Goal: Task Accomplishment & Management: Use online tool/utility

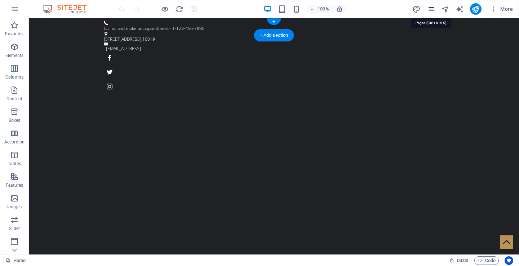
click at [429, 8] on icon "pages" at bounding box center [430, 9] width 8 height 8
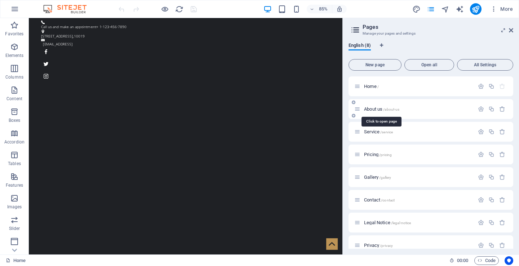
click at [381, 110] on span "About us /about-us" at bounding box center [381, 108] width 35 height 5
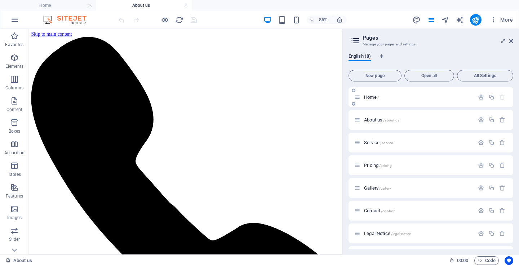
click at [374, 97] on span "Home /" at bounding box center [371, 96] width 15 height 5
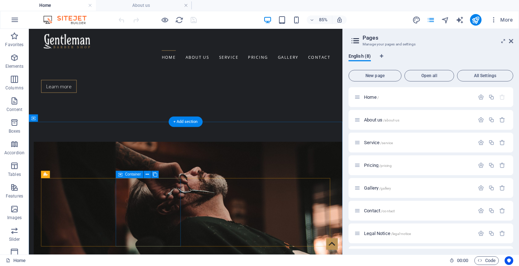
scroll to position [366, 0]
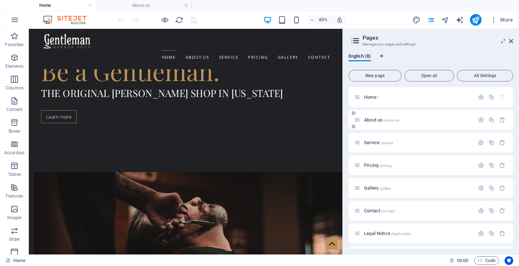
click at [379, 122] on span "About us /about-us" at bounding box center [381, 119] width 35 height 5
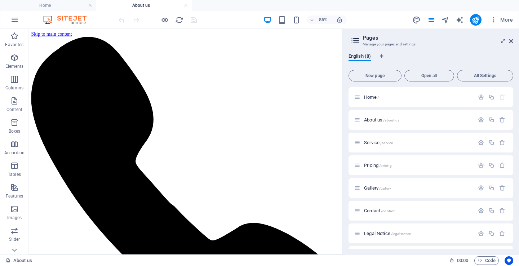
scroll to position [0, 0]
click at [499, 120] on icon "button" at bounding box center [502, 120] width 6 height 6
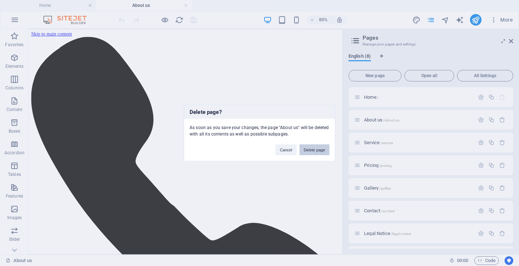
click at [318, 151] on button "Delete page" at bounding box center [314, 149] width 30 height 11
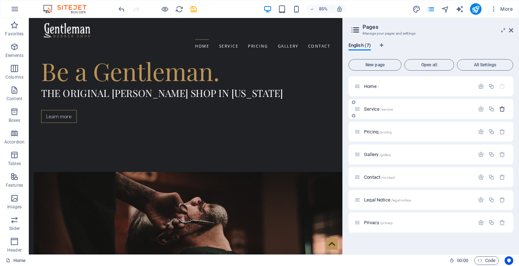
click at [502, 108] on icon "button" at bounding box center [502, 109] width 6 height 6
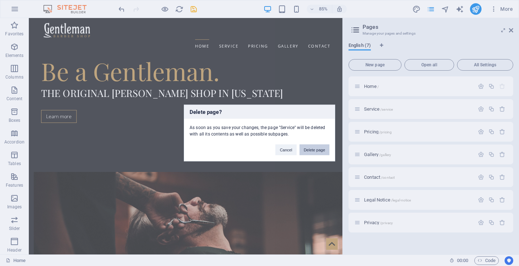
click at [309, 149] on button "Delete page" at bounding box center [314, 149] width 30 height 11
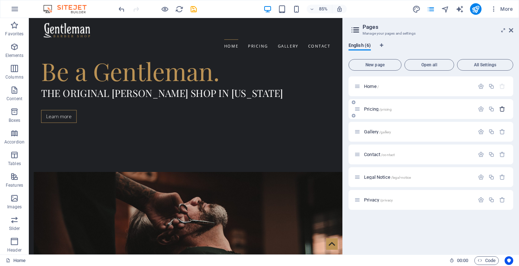
click at [501, 110] on icon "button" at bounding box center [502, 109] width 6 height 6
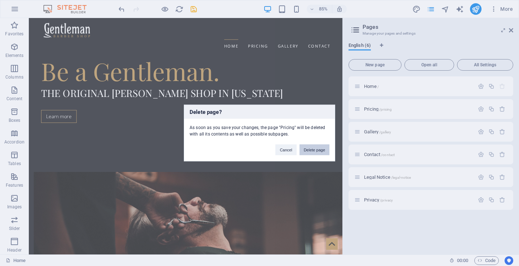
click at [317, 147] on button "Delete page" at bounding box center [314, 149] width 30 height 11
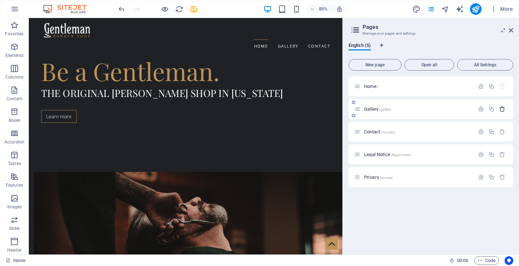
click at [502, 108] on icon "button" at bounding box center [502, 109] width 6 height 6
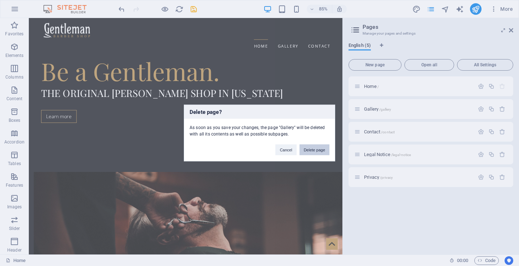
click at [318, 151] on button "Delete page" at bounding box center [314, 149] width 30 height 11
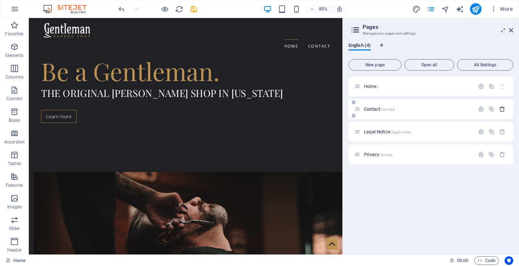
click at [504, 108] on icon "button" at bounding box center [502, 109] width 6 height 6
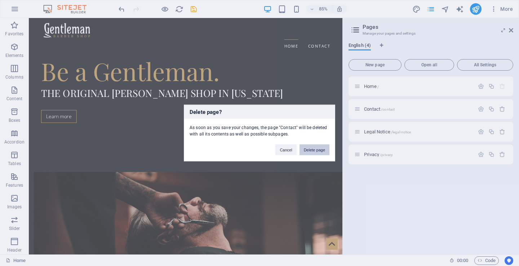
click at [312, 150] on button "Delete page" at bounding box center [314, 149] width 30 height 11
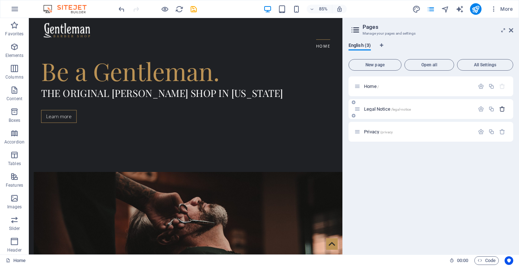
click at [503, 108] on icon "button" at bounding box center [502, 109] width 6 height 6
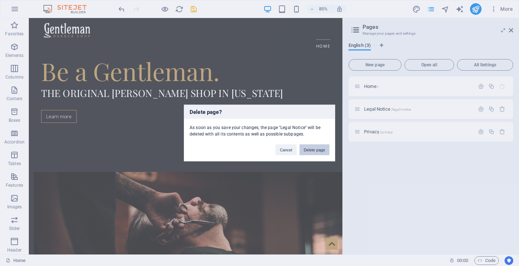
click at [317, 149] on button "Delete page" at bounding box center [314, 149] width 30 height 11
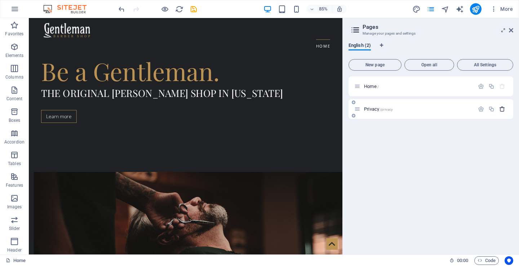
click at [504, 110] on icon "button" at bounding box center [502, 109] width 6 height 6
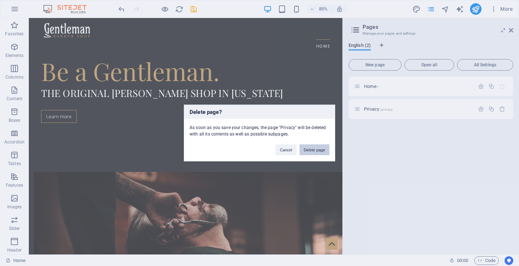
click at [316, 150] on button "Delete page" at bounding box center [314, 149] width 30 height 11
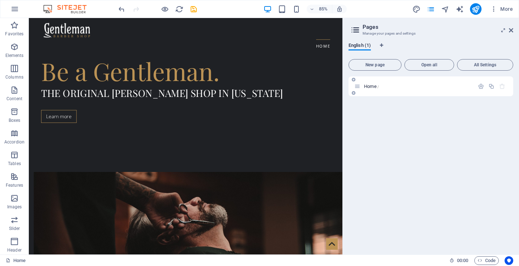
click at [387, 87] on p "Home /" at bounding box center [418, 86] width 108 height 5
click at [375, 87] on span "Home /" at bounding box center [371, 86] width 15 height 5
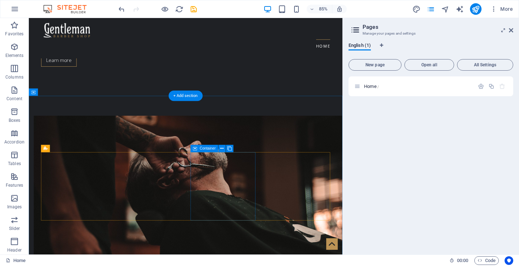
scroll to position [262, 0]
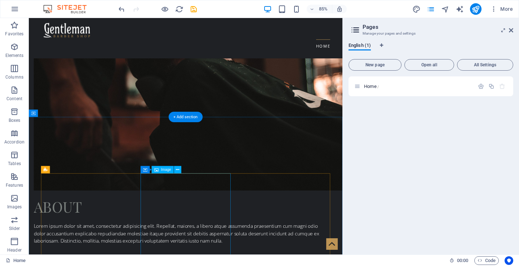
scroll to position [421, 0]
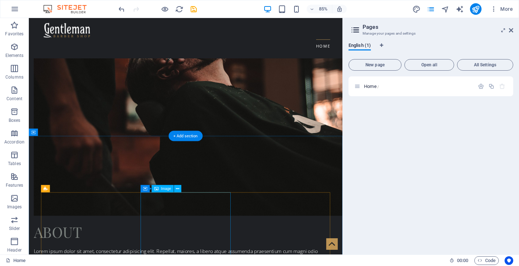
scroll to position [606, 0]
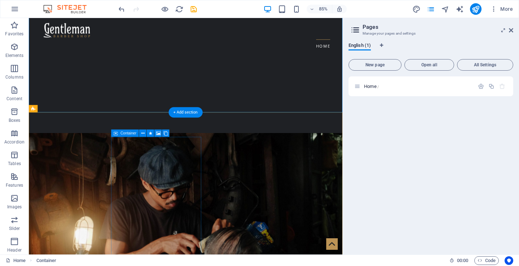
scroll to position [978, 0]
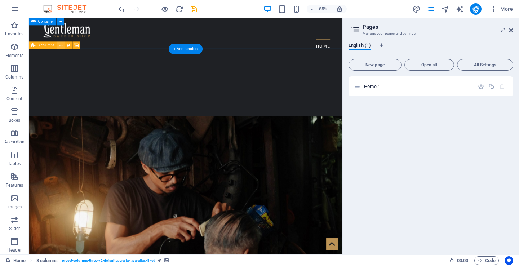
click at [59, 43] on icon at bounding box center [60, 45] width 3 height 6
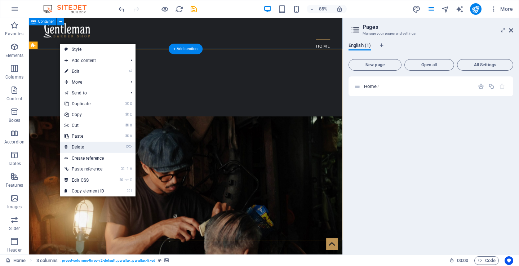
click at [94, 143] on link "⌦ Delete" at bounding box center [84, 147] width 48 height 11
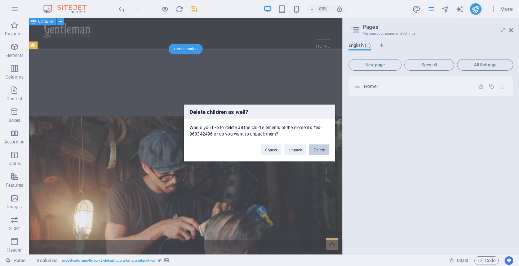
click at [318, 148] on button "Delete" at bounding box center [319, 149] width 20 height 11
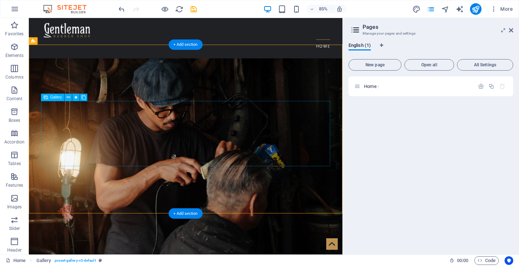
scroll to position [1049, 0]
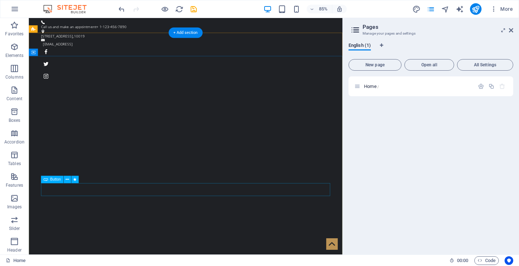
scroll to position [0, 0]
click at [492, 87] on icon "button" at bounding box center [491, 86] width 6 height 6
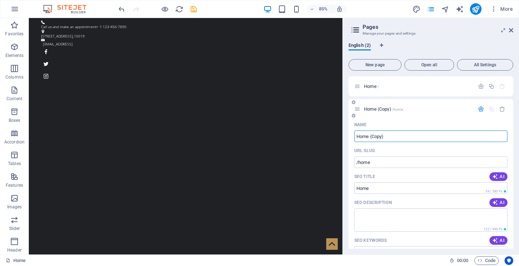
click at [412, 141] on input "Home (Copy)" at bounding box center [430, 136] width 153 height 12
type input "Build"
click at [389, 162] on input "/home" at bounding box center [430, 162] width 153 height 12
type input "/Build"
click at [381, 191] on input "Home" at bounding box center [430, 188] width 153 height 12
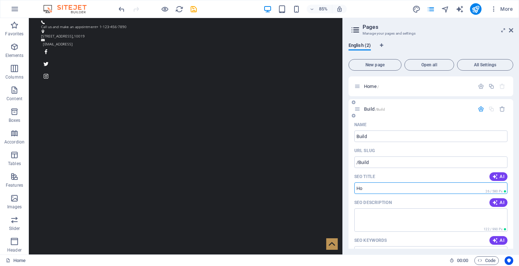
type input "H"
type input "Build"
click at [374, 88] on span "Home /" at bounding box center [371, 86] width 15 height 5
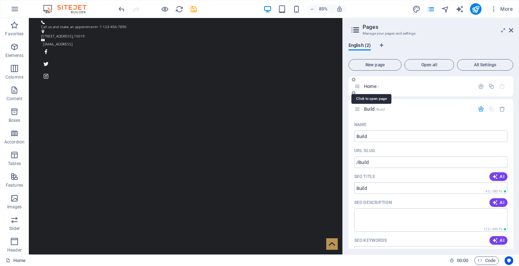
click at [374, 88] on span "Home /" at bounding box center [371, 86] width 15 height 5
click at [382, 109] on span "/Build" at bounding box center [380, 109] width 10 height 4
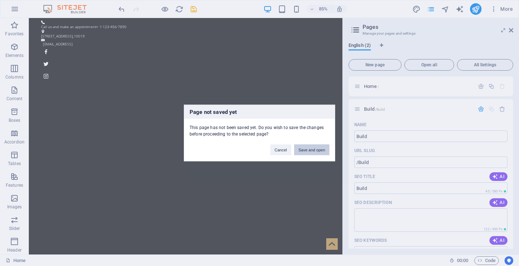
click at [313, 150] on button "Save and open" at bounding box center [311, 149] width 35 height 11
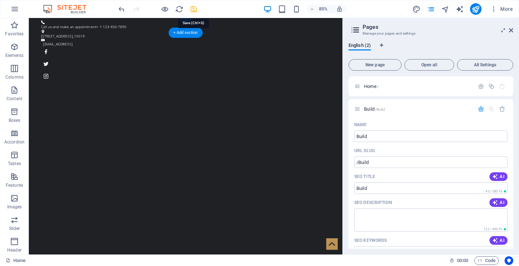
click at [194, 9] on icon "save" at bounding box center [193, 9] width 8 height 8
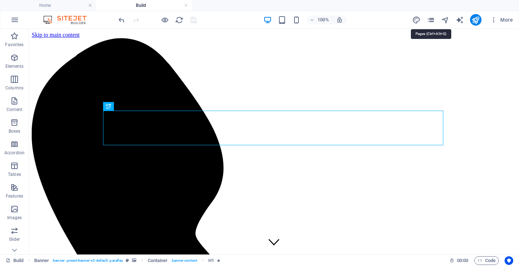
click at [432, 18] on icon "pages" at bounding box center [430, 20] width 8 height 8
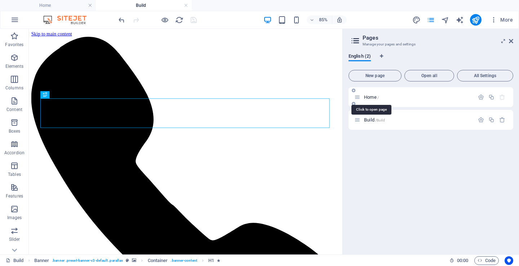
click at [377, 96] on span "Home /" at bounding box center [371, 96] width 15 height 5
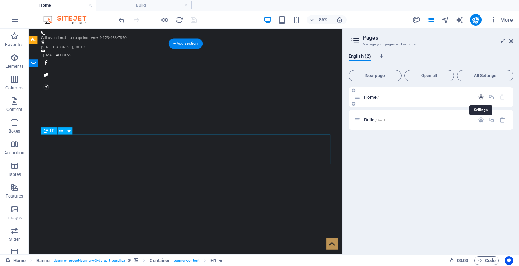
click at [479, 98] on icon "button" at bounding box center [481, 97] width 6 height 6
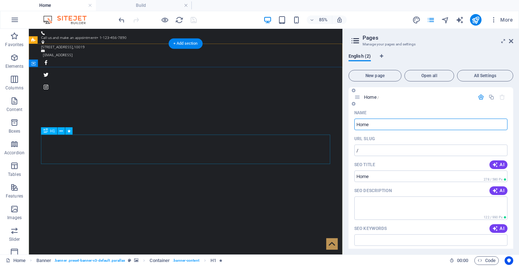
drag, startPoint x: 392, startPoint y: 120, endPoint x: 377, endPoint y: 126, distance: 15.7
click at [377, 126] on input "Home" at bounding box center [430, 125] width 153 height 12
type input "Aurgenteus"
click at [416, 21] on icon "design" at bounding box center [416, 20] width 8 height 8
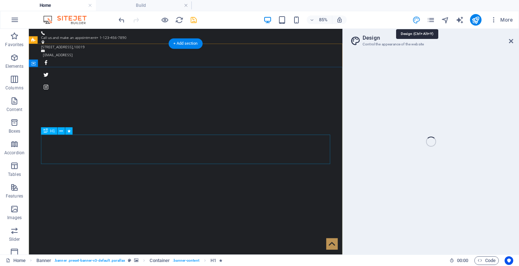
select select "ease-in-out"
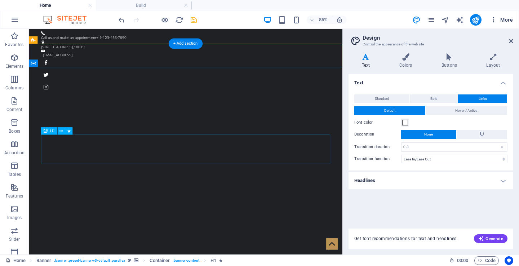
click at [503, 21] on span "More" at bounding box center [501, 19] width 23 height 7
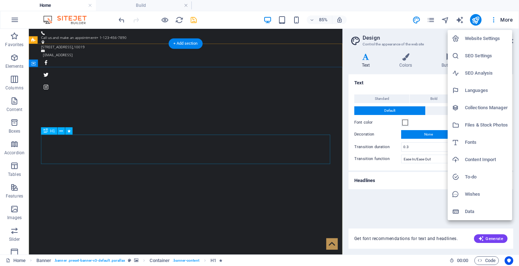
click at [487, 41] on h6 "Website Settings" at bounding box center [486, 38] width 43 height 9
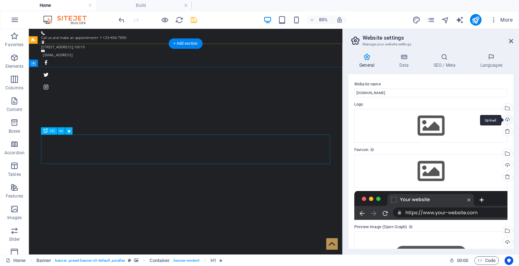
click at [505, 119] on div "Upload" at bounding box center [506, 120] width 11 height 11
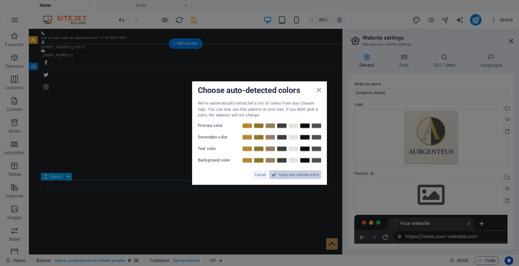
click at [293, 173] on span "Apply new website colors" at bounding box center [298, 174] width 40 height 9
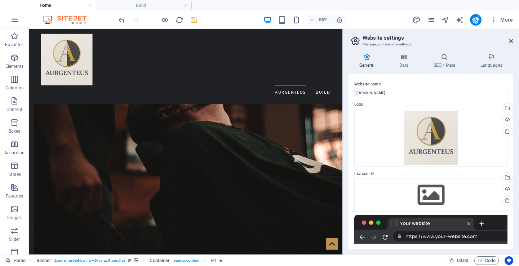
scroll to position [428, 0]
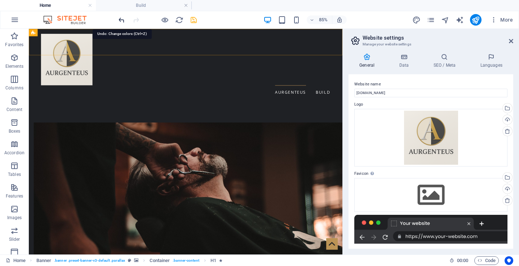
click at [121, 19] on icon "undo" at bounding box center [121, 20] width 8 height 8
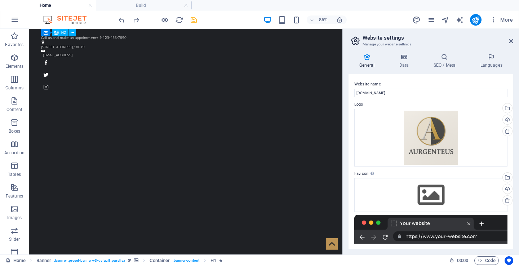
scroll to position [0, 0]
click at [135, 19] on icon "redo" at bounding box center [136, 20] width 8 height 8
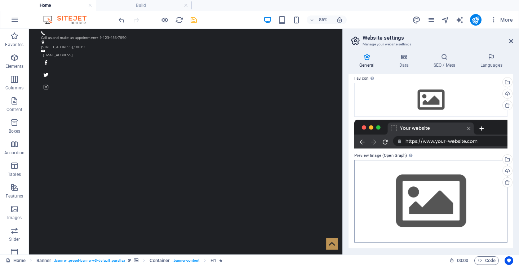
scroll to position [95, 0]
click at [507, 173] on div "Upload" at bounding box center [506, 171] width 11 height 11
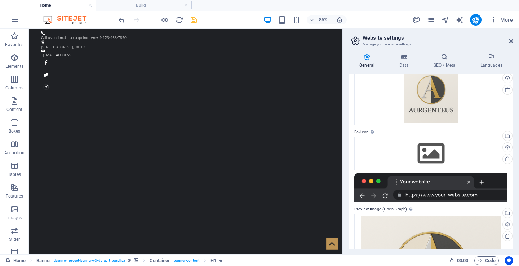
scroll to position [17, 0]
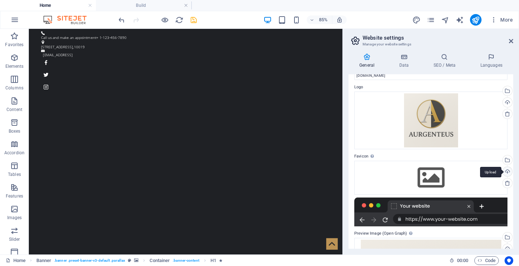
click at [506, 171] on div "Upload" at bounding box center [506, 172] width 11 height 11
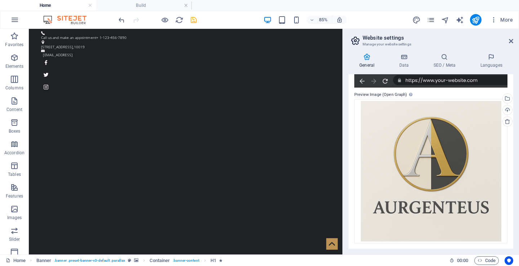
scroll to position [0, 0]
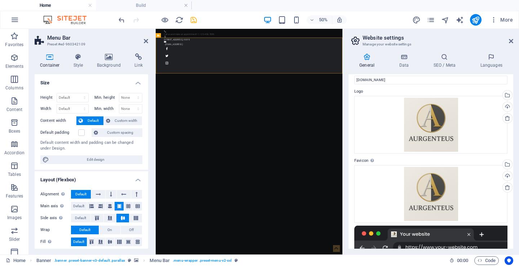
scroll to position [9, 0]
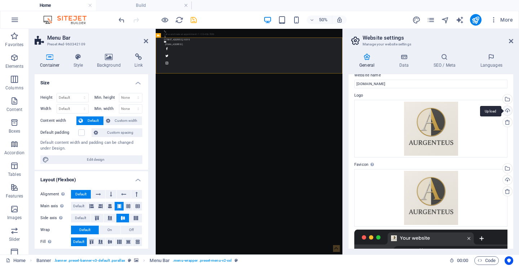
click at [506, 111] on div "Upload" at bounding box center [506, 111] width 11 height 11
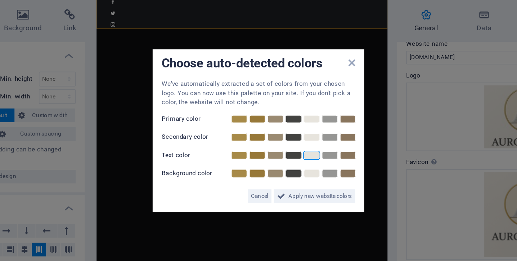
click at [287, 143] on link at bounding box center [292, 146] width 11 height 6
click at [287, 155] on link at bounding box center [292, 158] width 11 height 6
click at [287, 143] on link at bounding box center [292, 146] width 11 height 6
click at [287, 155] on link at bounding box center [292, 158] width 11 height 6
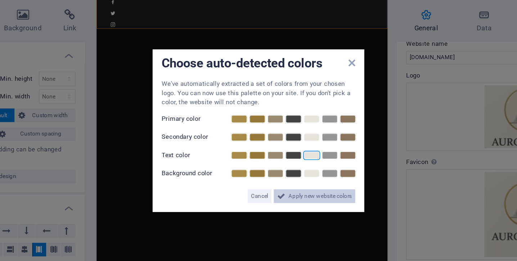
click at [278, 167] on span "Apply new website colors" at bounding box center [298, 171] width 40 height 9
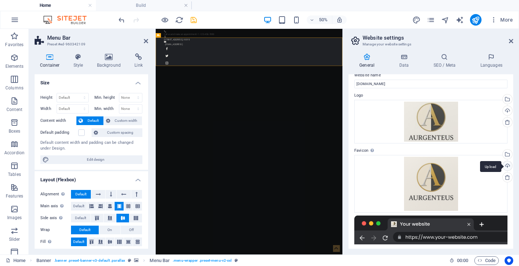
click at [506, 166] on div "Upload" at bounding box center [506, 166] width 11 height 11
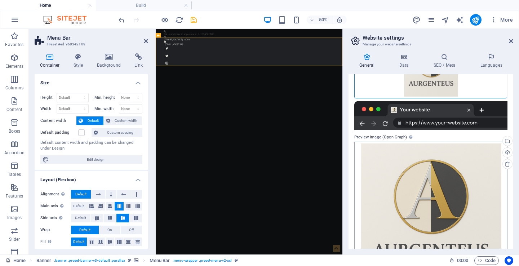
scroll to position [165, 0]
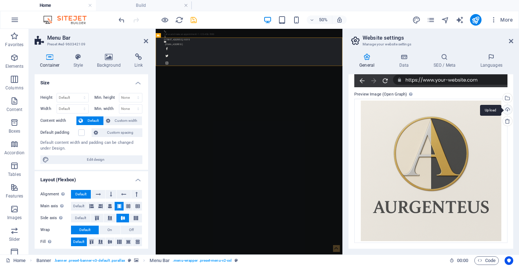
click at [506, 112] on div "Upload" at bounding box center [506, 110] width 11 height 11
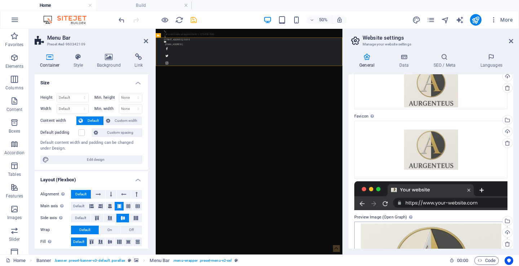
scroll to position [17, 0]
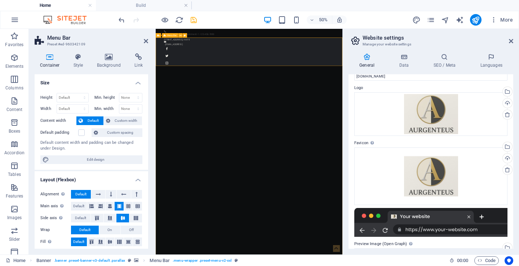
click at [107, 62] on h4 "Background" at bounding box center [110, 60] width 38 height 15
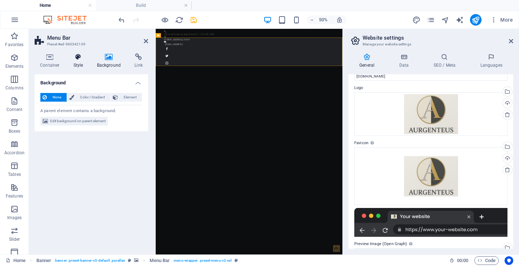
click at [72, 63] on h4 "Style" at bounding box center [79, 60] width 23 height 15
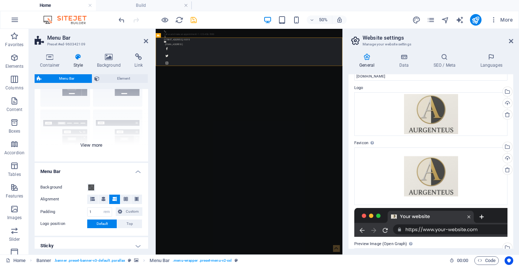
scroll to position [46, 0]
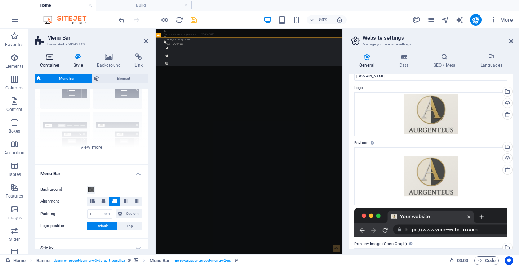
click at [55, 61] on h4 "Container" at bounding box center [51, 60] width 33 height 15
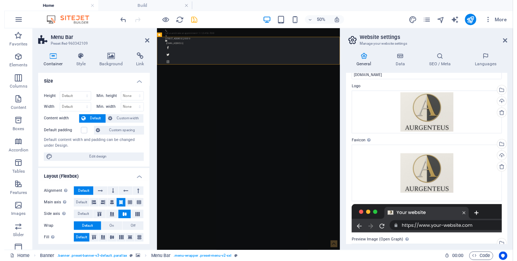
scroll to position [0, 0]
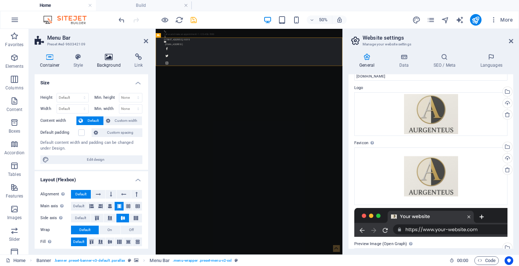
click at [108, 62] on h4 "Background" at bounding box center [110, 60] width 38 height 15
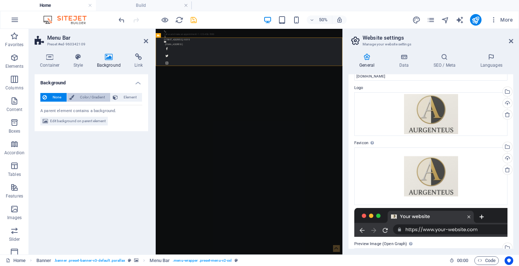
click at [95, 95] on span "Color / Gradient" at bounding box center [92, 97] width 32 height 9
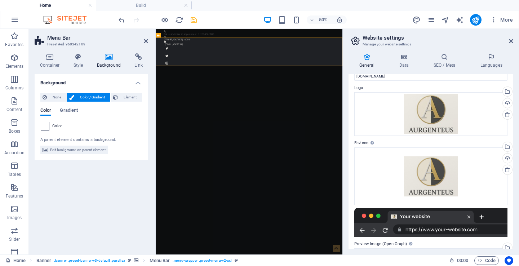
click at [46, 128] on span at bounding box center [45, 126] width 8 height 8
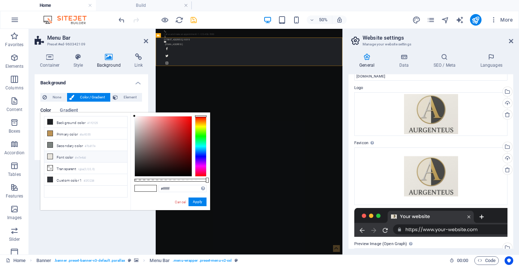
click at [49, 156] on icon at bounding box center [50, 156] width 5 height 5
type input "#e7e4dd"
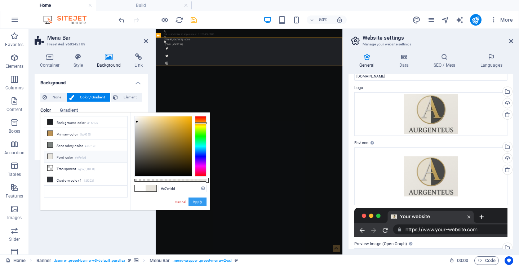
click at [198, 202] on button "Apply" at bounding box center [197, 201] width 18 height 9
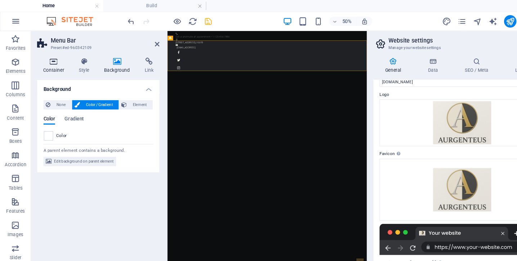
click at [52, 61] on h4 "Container" at bounding box center [51, 60] width 33 height 15
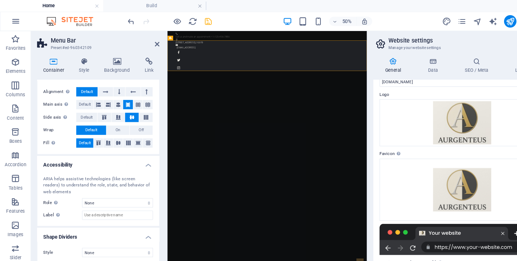
scroll to position [109, 0]
click at [80, 64] on h4 "Style" at bounding box center [79, 60] width 23 height 15
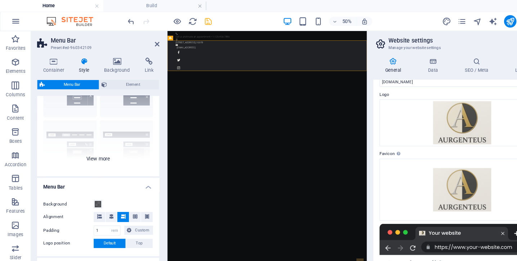
scroll to position [129, 0]
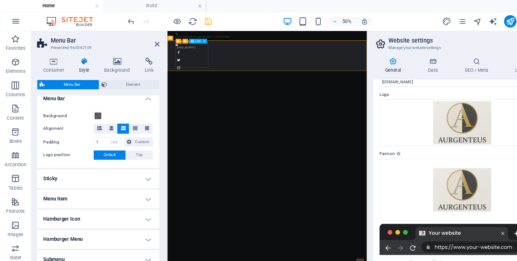
select select "px"
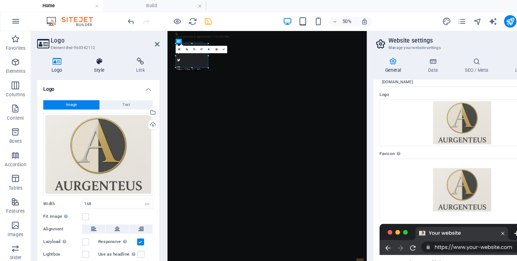
scroll to position [0, 0]
click at [91, 60] on icon at bounding box center [92, 56] width 36 height 7
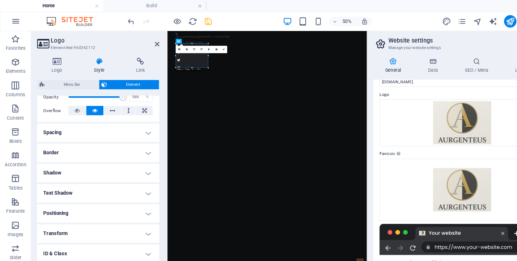
scroll to position [112, 0]
click at [79, 125] on h4 "Spacing" at bounding box center [91, 122] width 113 height 17
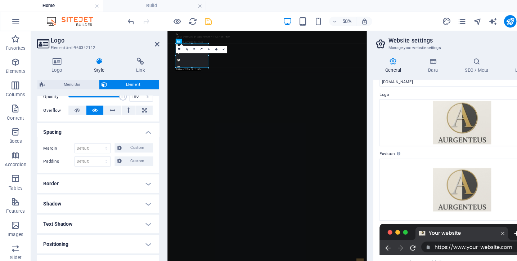
click at [79, 125] on h4 "Spacing" at bounding box center [91, 120] width 113 height 13
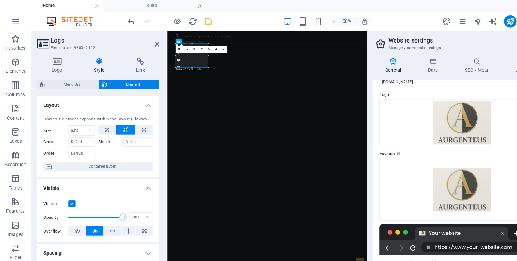
scroll to position [0, 0]
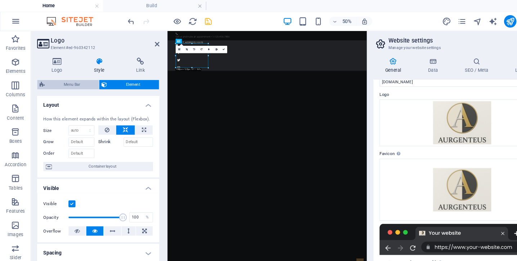
click at [74, 79] on span "Menu Bar" at bounding box center [67, 78] width 46 height 9
select select "rem"
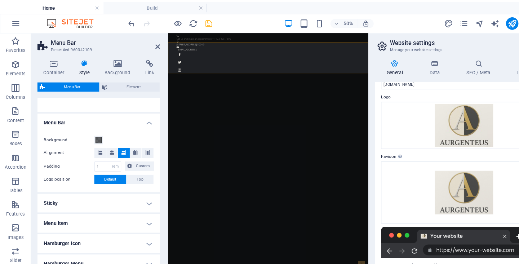
scroll to position [108, 0]
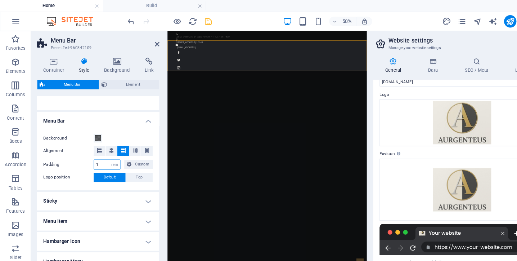
drag, startPoint x: 94, startPoint y: 150, endPoint x: 84, endPoint y: 150, distance: 10.1
click at [84, 150] on div "Padding 1 px rem % vh vw Custom Custom" at bounding box center [91, 152] width 102 height 9
type input "0"
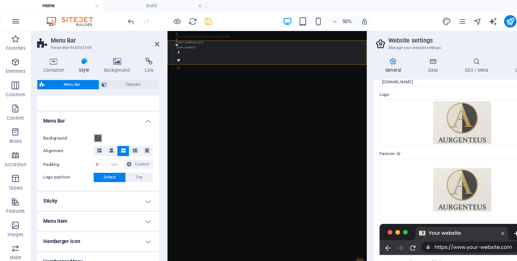
click at [91, 127] on span at bounding box center [91, 128] width 6 height 6
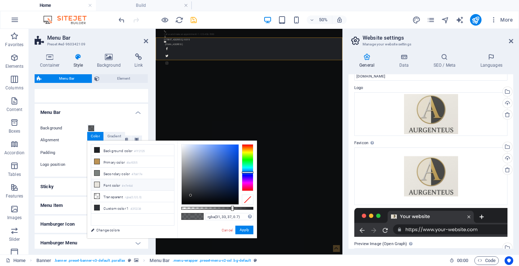
click at [97, 183] on icon at bounding box center [96, 184] width 5 height 5
type input "rgba(231, 228, 221, 0.7)"
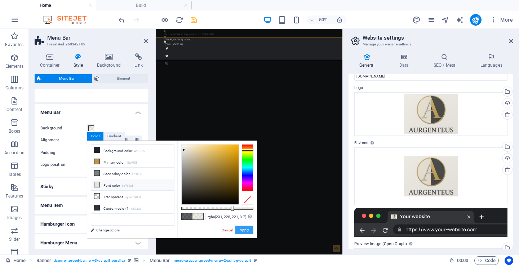
click at [244, 229] on button "Apply" at bounding box center [244, 229] width 18 height 9
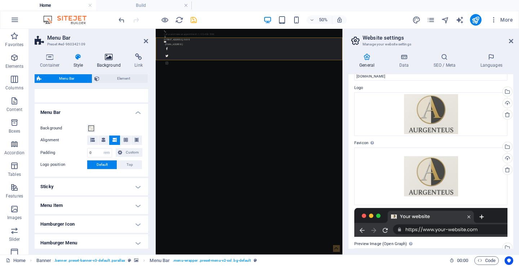
click at [110, 63] on h4 "Background" at bounding box center [110, 60] width 38 height 15
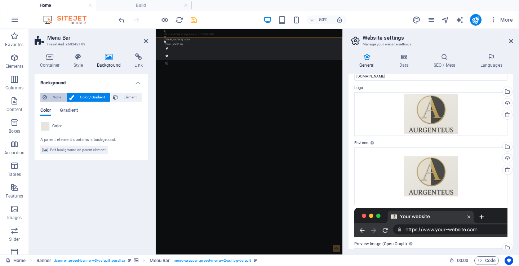
click at [56, 96] on span "None" at bounding box center [56, 97] width 15 height 9
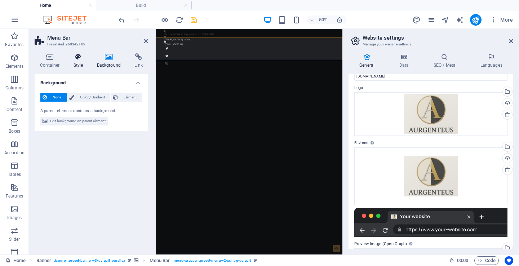
click at [77, 61] on h4 "Style" at bounding box center [79, 60] width 23 height 15
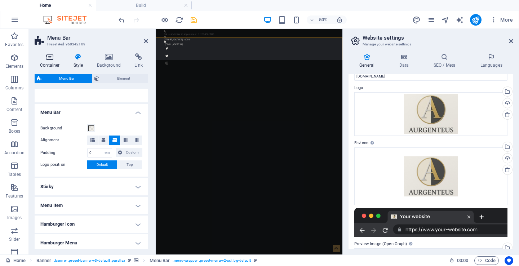
click at [48, 59] on icon at bounding box center [50, 56] width 31 height 7
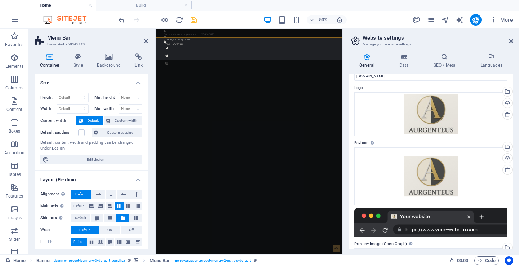
scroll to position [0, 0]
click at [77, 66] on h4 "Style" at bounding box center [79, 60] width 23 height 15
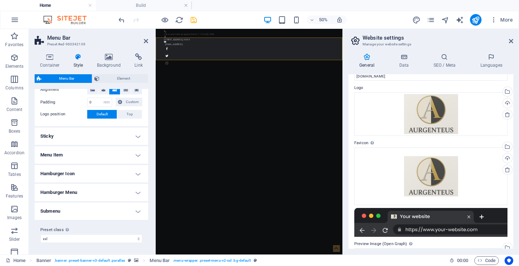
scroll to position [158, 0]
click at [80, 159] on h4 "Menu Item" at bounding box center [91, 155] width 113 height 17
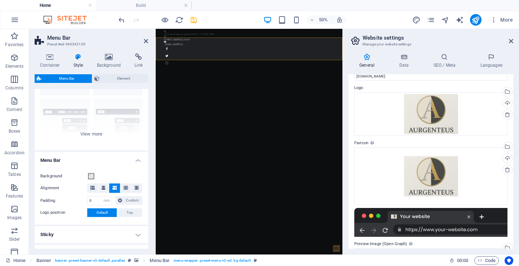
scroll to position [59, 0]
click at [91, 175] on span at bounding box center [91, 177] width 6 height 6
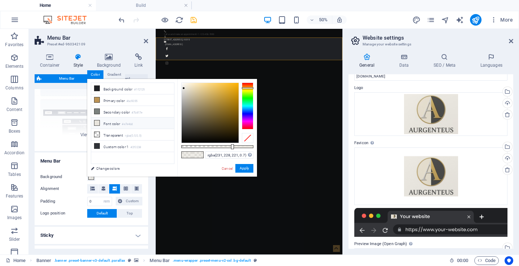
click at [96, 124] on icon at bounding box center [96, 122] width 5 height 5
click at [226, 166] on link "Cancel" at bounding box center [227, 168] width 13 height 5
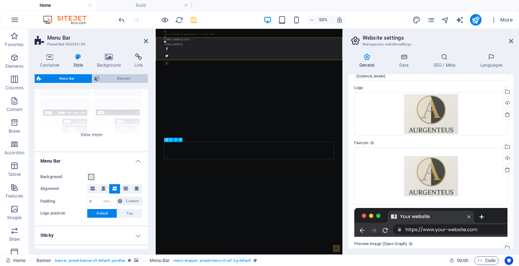
click at [113, 76] on span "Element" at bounding box center [124, 78] width 44 height 9
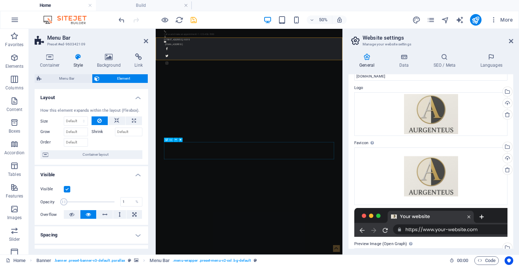
drag, startPoint x: 113, startPoint y: 199, endPoint x: 61, endPoint y: 200, distance: 53.0
click at [61, 200] on span at bounding box center [63, 201] width 7 height 7
type input "100"
drag, startPoint x: 63, startPoint y: 201, endPoint x: 117, endPoint y: 200, distance: 54.4
click at [117, 200] on span at bounding box center [114, 201] width 7 height 7
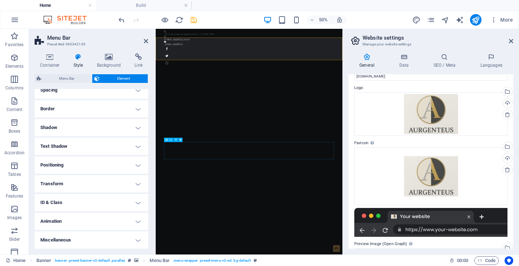
scroll to position [144, 0]
click at [73, 219] on h4 "Animation" at bounding box center [91, 221] width 113 height 17
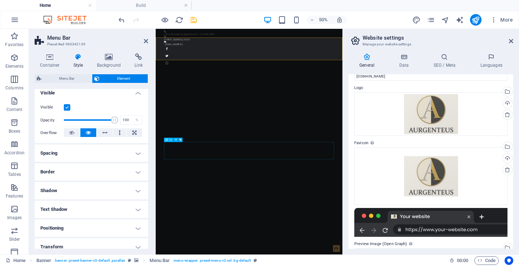
scroll to position [76, 0]
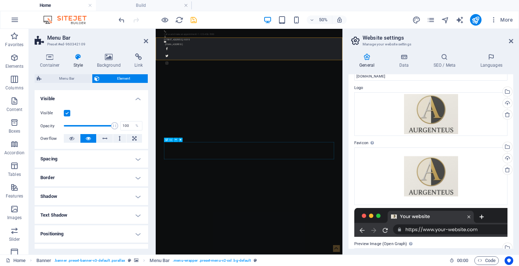
click at [68, 173] on h4 "Border" at bounding box center [91, 177] width 113 height 17
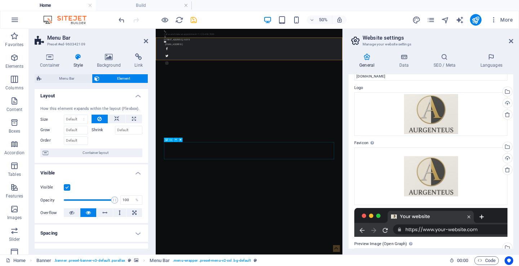
scroll to position [0, 0]
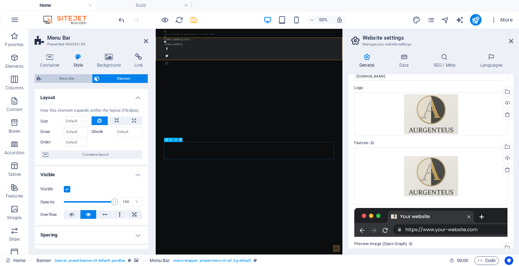
click at [67, 79] on span "Menu Bar" at bounding box center [67, 78] width 46 height 9
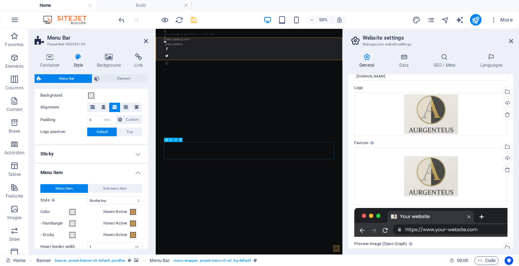
scroll to position [141, 0]
click at [74, 155] on h4 "Sticky" at bounding box center [91, 153] width 113 height 17
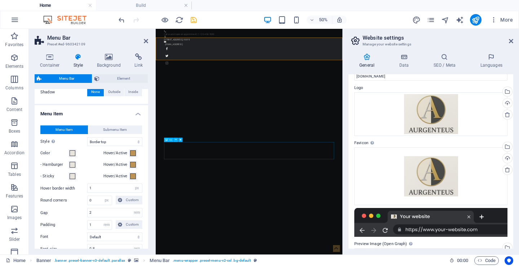
scroll to position [275, 0]
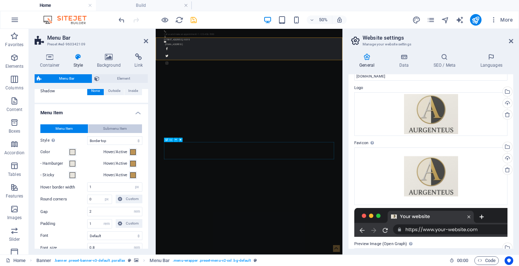
click at [103, 128] on span "Submenu Item" at bounding box center [115, 128] width 24 height 9
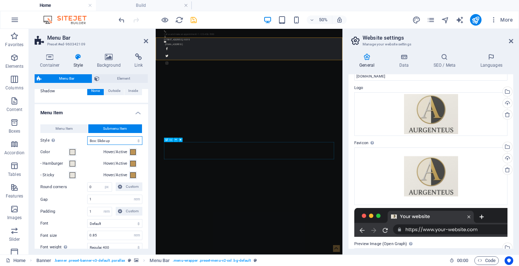
click at [107, 139] on select "Plain Text color Box: Fade Box: Flip vertical Box: Flip horizontal Box: Slide d…" at bounding box center [114, 140] width 55 height 9
click at [65, 129] on span "Menu Item" at bounding box center [63, 128] width 17 height 9
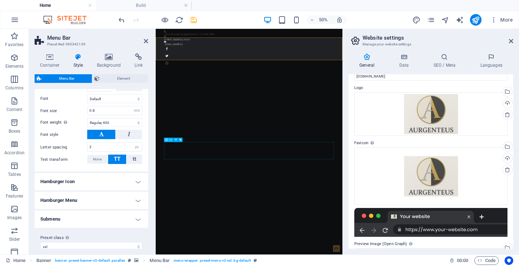
scroll to position [412, 0]
click at [71, 181] on h4 "Hamburger Icon" at bounding box center [91, 181] width 113 height 17
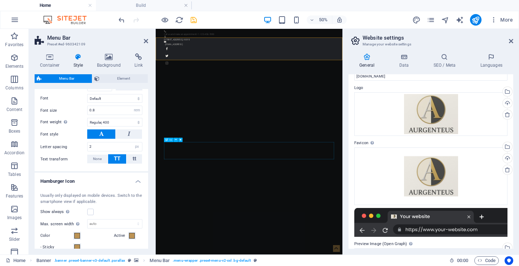
click at [71, 181] on h4 "Hamburger Icon" at bounding box center [91, 179] width 113 height 13
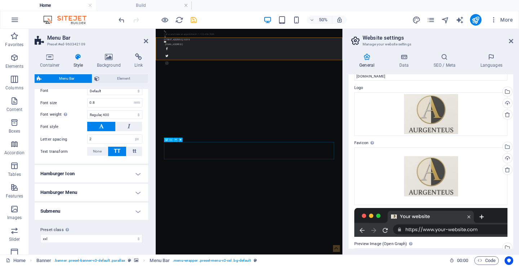
scroll to position [419, 0]
click at [74, 211] on h4 "Submenu" at bounding box center [91, 211] width 113 height 17
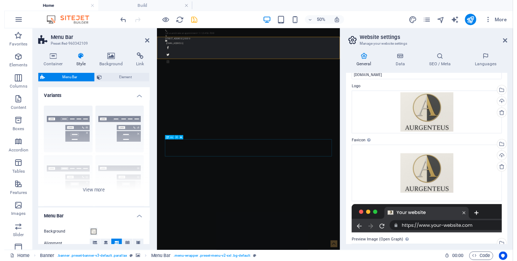
scroll to position [0, 0]
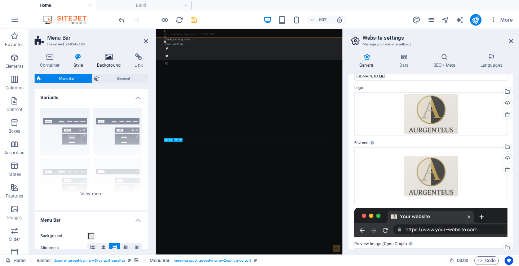
click at [112, 61] on h4 "Background" at bounding box center [110, 60] width 38 height 15
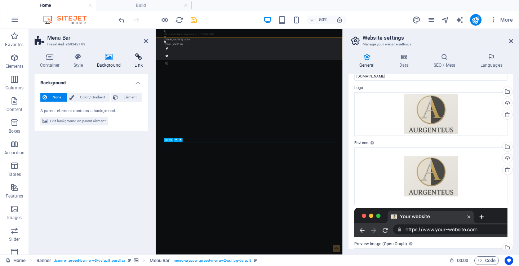
click at [133, 63] on h4 "Link" at bounding box center [138, 60] width 19 height 15
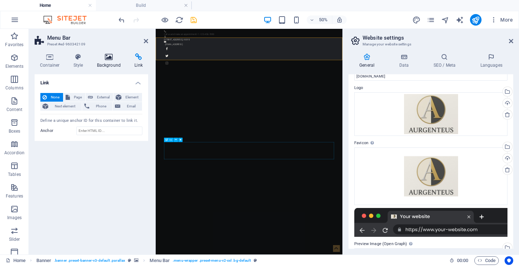
click at [118, 63] on h4 "Background" at bounding box center [110, 60] width 38 height 15
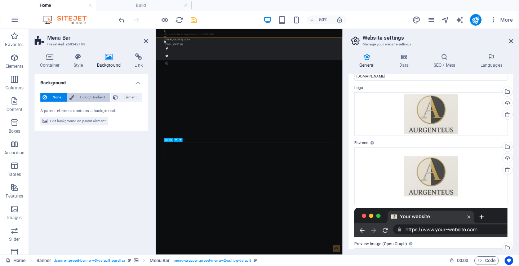
click at [93, 97] on span "Color / Gradient" at bounding box center [92, 97] width 32 height 9
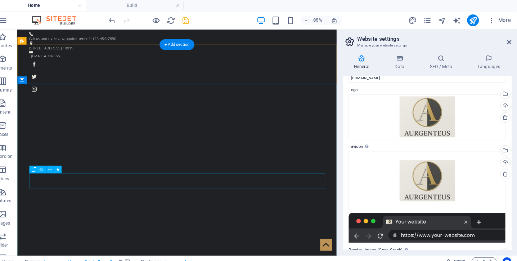
scroll to position [72, 0]
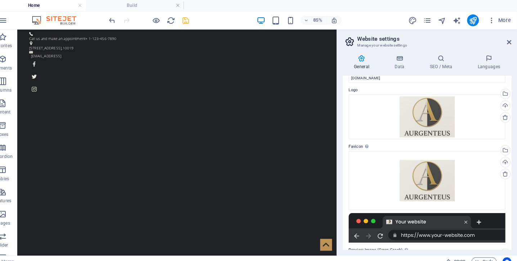
scroll to position [0, 0]
click at [390, 58] on icon at bounding box center [401, 56] width 31 height 7
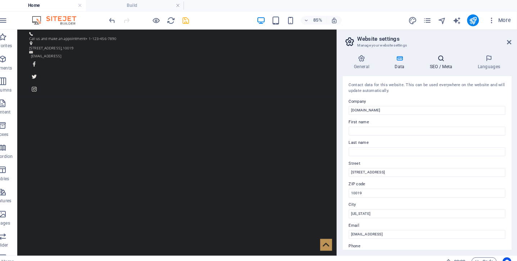
click at [434, 59] on icon at bounding box center [443, 56] width 44 height 7
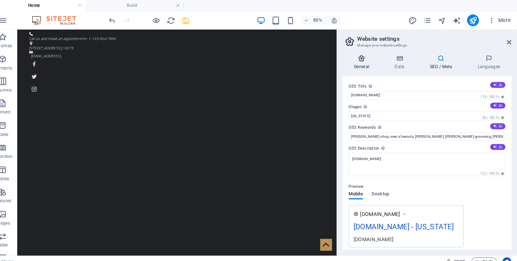
click at [349, 57] on icon at bounding box center [365, 56] width 37 height 7
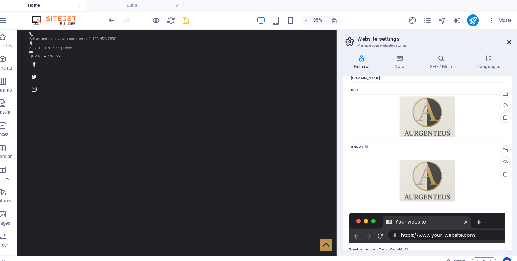
click at [507, 38] on link at bounding box center [509, 41] width 4 height 6
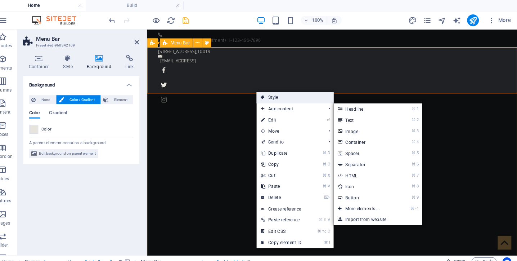
click at [289, 96] on link "Style" at bounding box center [300, 95] width 75 height 11
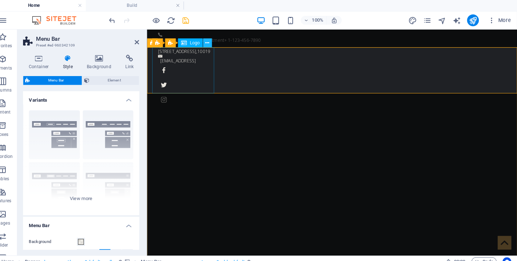
click at [213, 40] on icon at bounding box center [215, 42] width 4 height 8
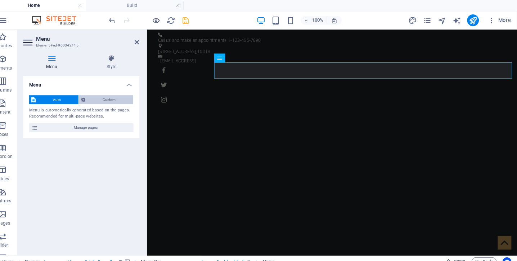
click at [109, 94] on span "Custom" at bounding box center [119, 97] width 43 height 9
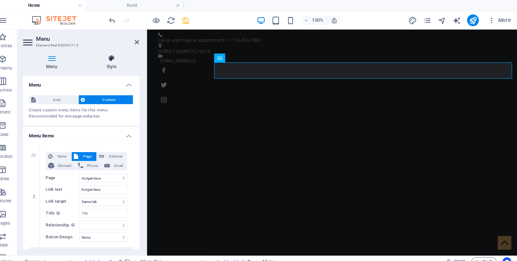
click at [111, 57] on icon at bounding box center [120, 56] width 55 height 7
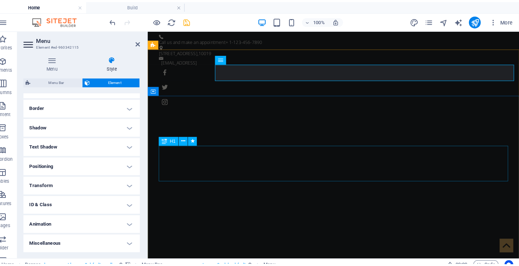
scroll to position [149, 0]
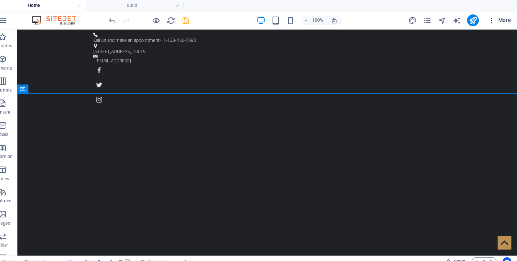
click at [495, 23] on span "More" at bounding box center [499, 19] width 23 height 7
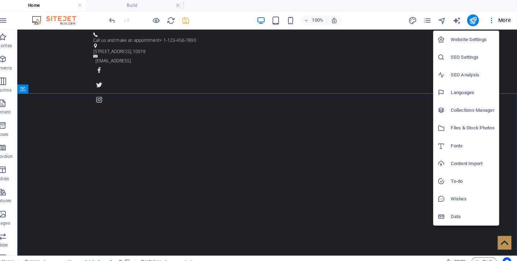
click at [462, 138] on h6 "Fonts" at bounding box center [473, 142] width 43 height 9
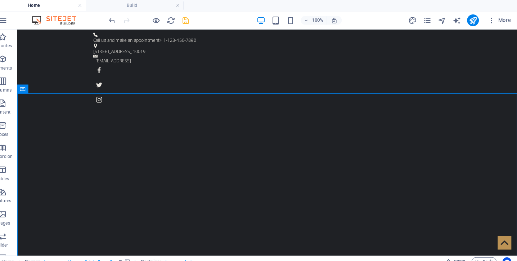
select select "popularity"
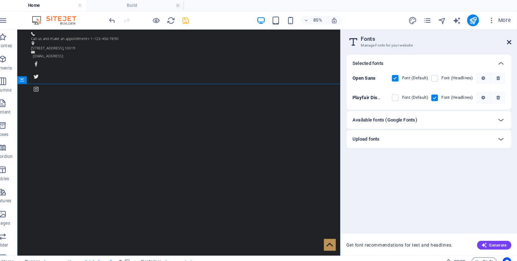
click at [507, 43] on icon at bounding box center [509, 41] width 4 height 6
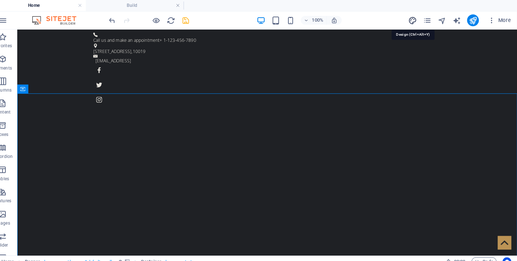
click at [411, 22] on icon "design" at bounding box center [415, 20] width 8 height 8
select select "ease-in-out"
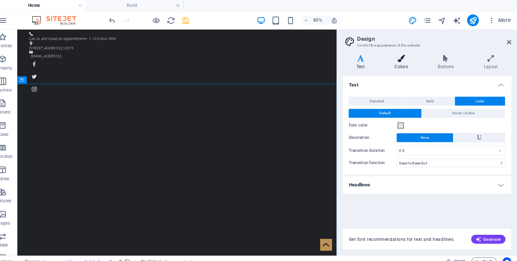
click at [398, 59] on icon at bounding box center [403, 56] width 39 height 7
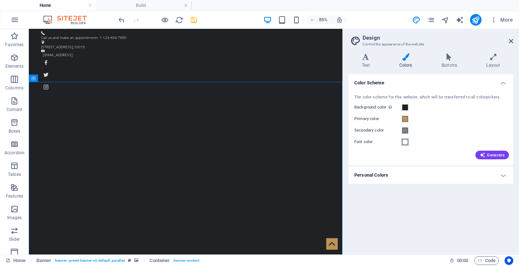
click at [404, 142] on span at bounding box center [405, 142] width 6 height 6
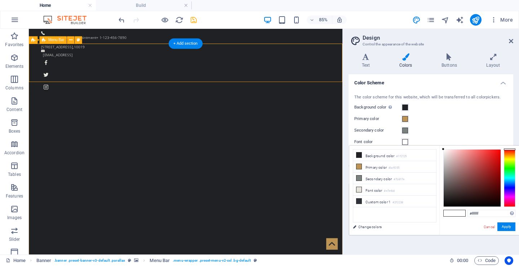
click at [55, 40] on icon at bounding box center [55, 40] width 3 height 6
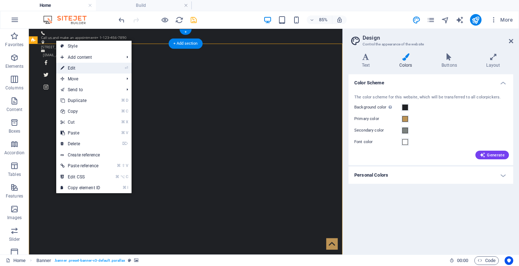
click at [89, 73] on link "⏎ Edit" at bounding box center [80, 68] width 48 height 11
select select "vh"
select select "header"
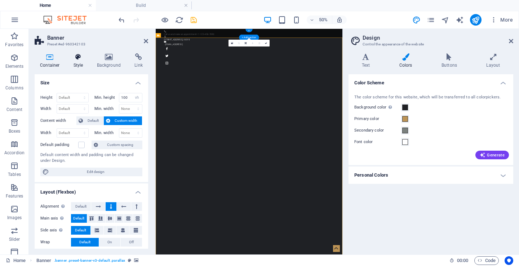
click at [81, 61] on h4 "Style" at bounding box center [79, 60] width 23 height 15
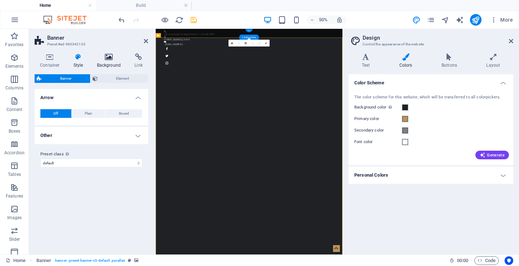
click at [102, 61] on h4 "Background" at bounding box center [110, 60] width 38 height 15
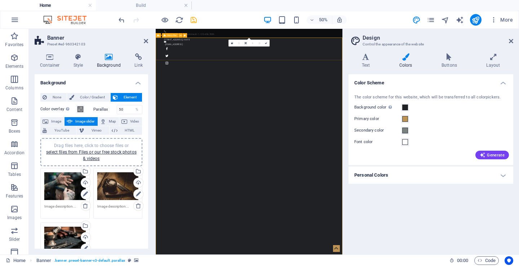
select select "rem"
select select "sticky_banner"
select select "hover_border_top"
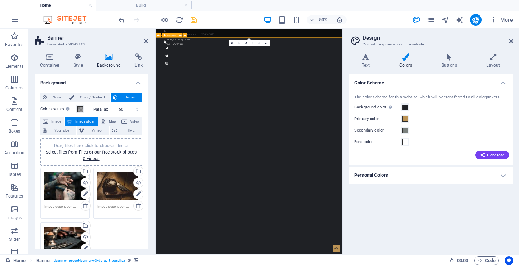
select select "px"
select select "rem"
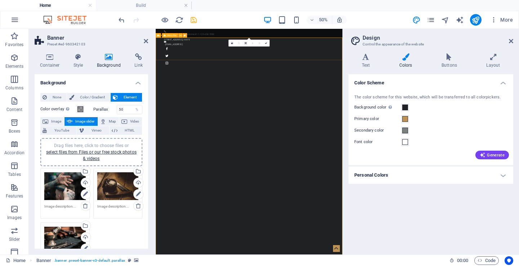
select select "400"
select select "px"
select select "rem"
select select "px"
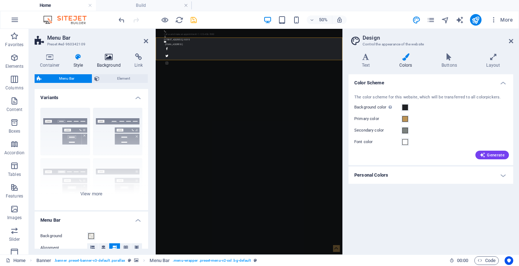
click at [114, 62] on h4 "Background" at bounding box center [110, 60] width 38 height 15
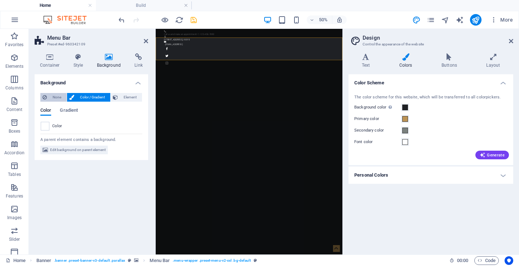
click at [54, 99] on span "None" at bounding box center [56, 97] width 15 height 9
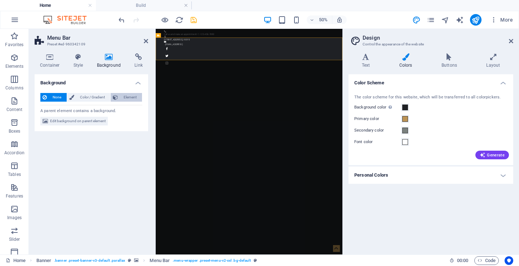
click at [128, 95] on span "Element" at bounding box center [130, 97] width 20 height 9
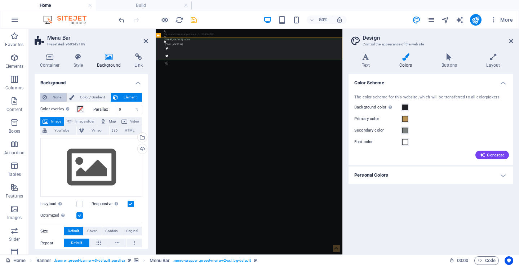
click at [57, 96] on span "None" at bounding box center [56, 97] width 15 height 9
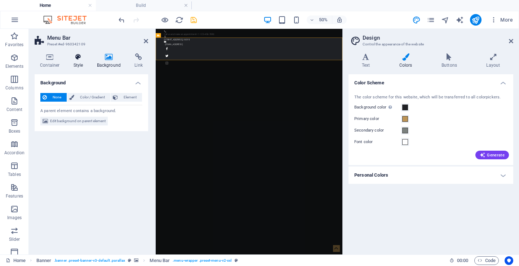
click at [80, 61] on h4 "Style" at bounding box center [79, 60] width 23 height 15
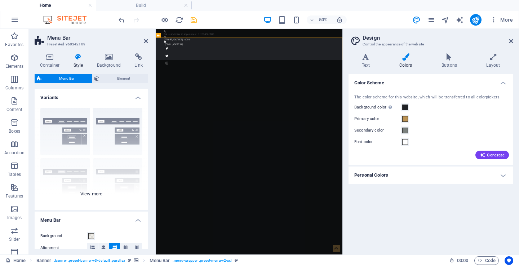
scroll to position [108, 0]
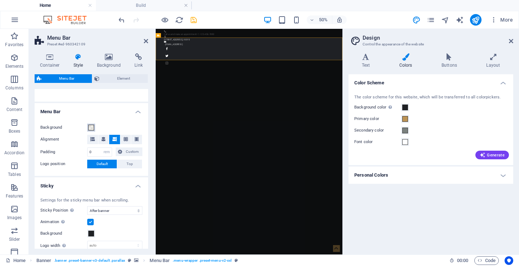
click at [91, 126] on span at bounding box center [91, 128] width 6 height 6
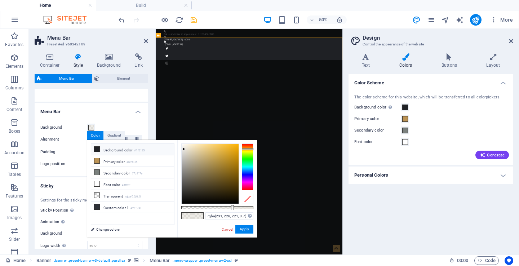
click at [96, 146] on li "Background color #1f2125" at bounding box center [132, 150] width 83 height 12
type input "rgba(31, 33, 37, 0.7)"
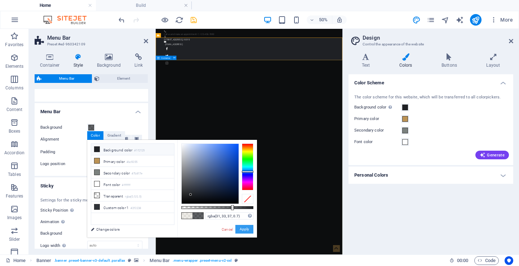
click at [248, 228] on button "Apply" at bounding box center [244, 229] width 18 height 9
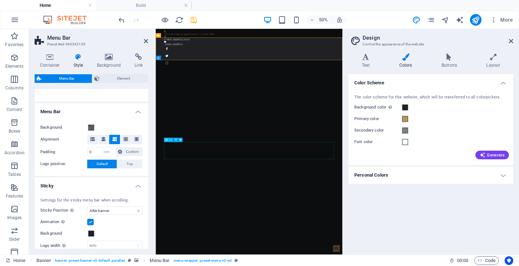
scroll to position [0, 0]
click at [89, 127] on span at bounding box center [91, 128] width 6 height 6
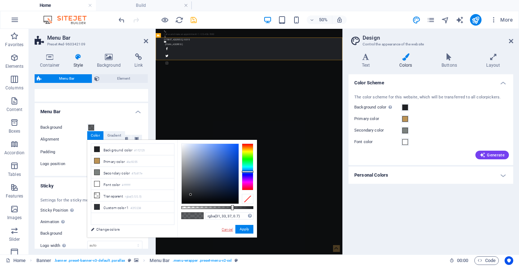
click at [228, 230] on link "Cancel" at bounding box center [227, 229] width 13 height 5
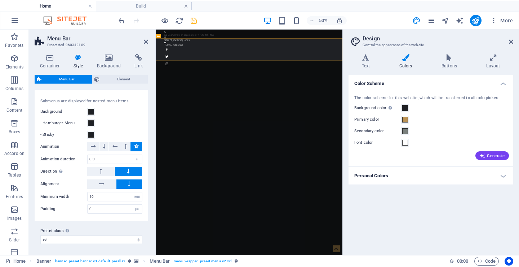
scroll to position [544, 0]
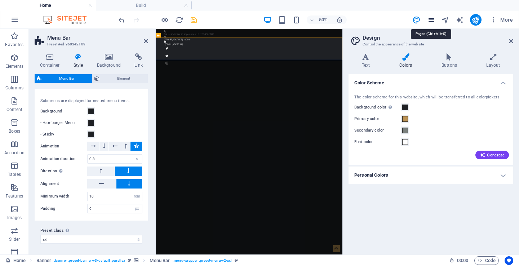
click at [431, 21] on icon "pages" at bounding box center [430, 20] width 8 height 8
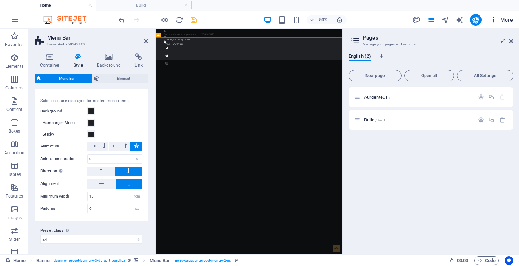
click at [501, 16] on button "More" at bounding box center [501, 20] width 28 height 12
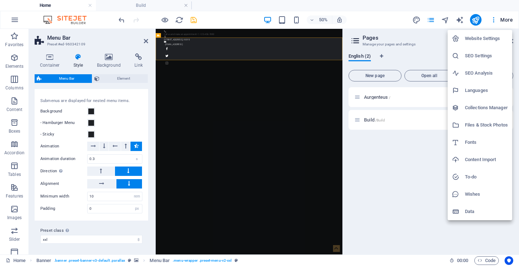
click at [360, 29] on div at bounding box center [259, 133] width 519 height 266
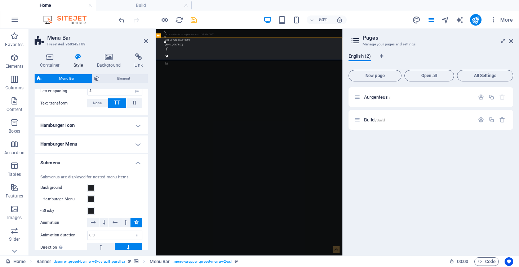
scroll to position [462, 0]
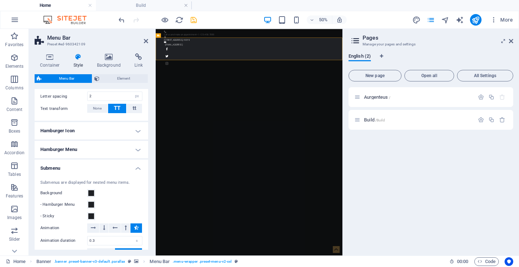
click at [112, 150] on h4 "Hamburger Menu" at bounding box center [91, 149] width 113 height 17
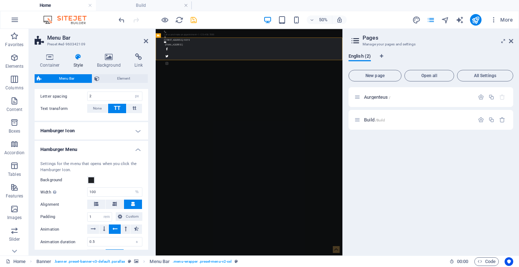
scroll to position [482, 0]
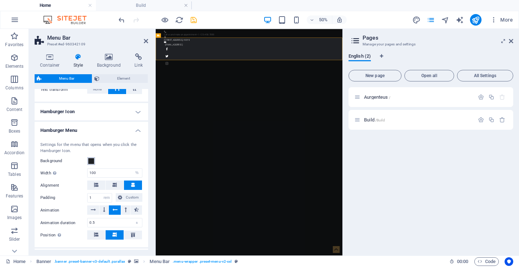
click at [93, 159] on span at bounding box center [91, 161] width 6 height 6
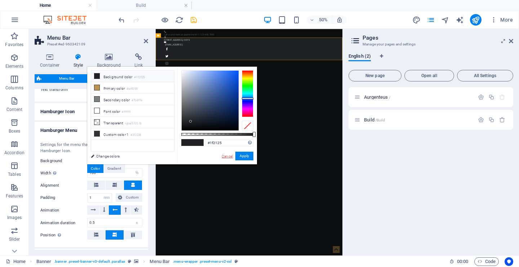
click at [229, 153] on link "Cancel" at bounding box center [227, 155] width 13 height 5
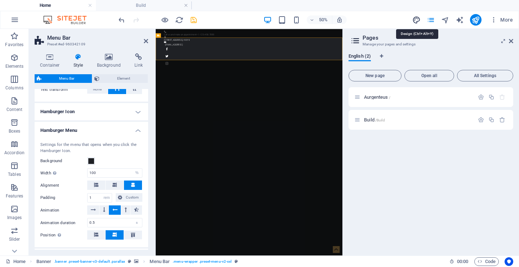
click at [413, 19] on icon "design" at bounding box center [416, 20] width 8 height 8
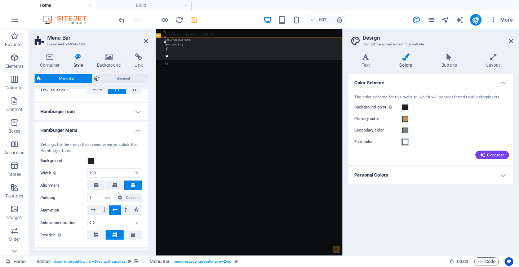
click at [406, 143] on span at bounding box center [405, 142] width 6 height 6
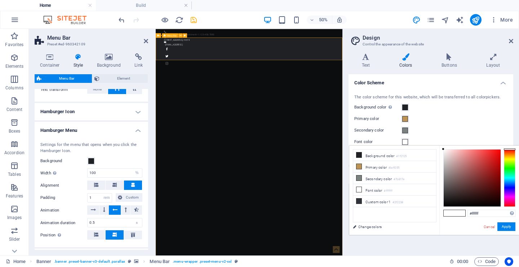
click at [490, 226] on link "Cancel" at bounding box center [489, 226] width 13 height 5
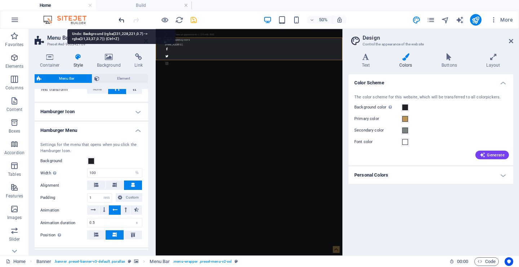
click at [121, 21] on icon "undo" at bounding box center [121, 20] width 8 height 8
click at [137, 21] on icon "redo" at bounding box center [136, 20] width 8 height 8
click at [121, 22] on icon "undo" at bounding box center [121, 20] width 8 height 8
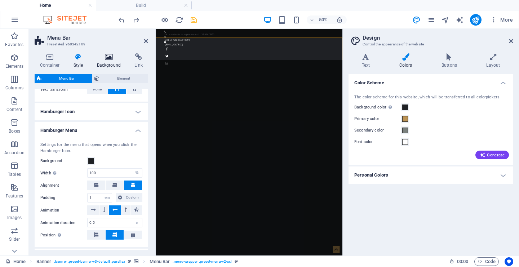
click at [115, 59] on icon at bounding box center [108, 56] width 35 height 7
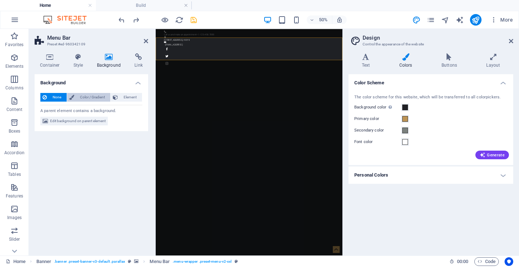
click at [95, 96] on span "Color / Gradient" at bounding box center [92, 97] width 32 height 9
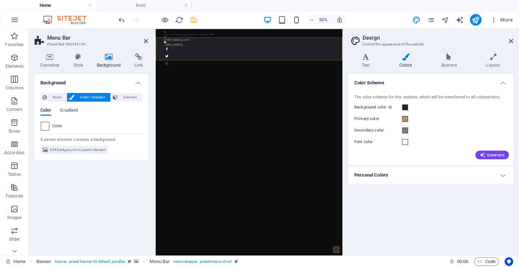
click at [44, 123] on span at bounding box center [45, 126] width 8 height 8
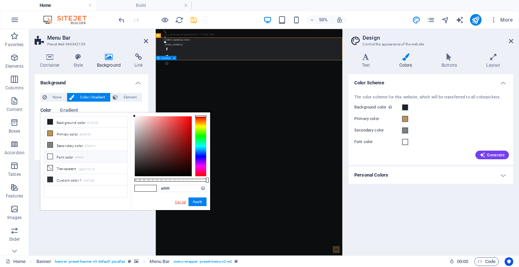
click at [180, 200] on link "Cancel" at bounding box center [180, 201] width 13 height 5
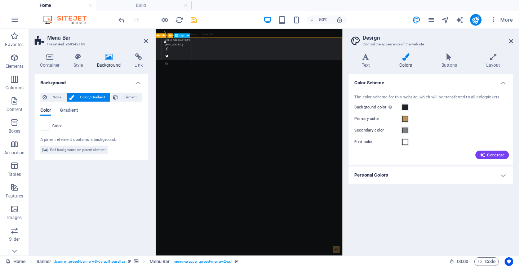
select select "px"
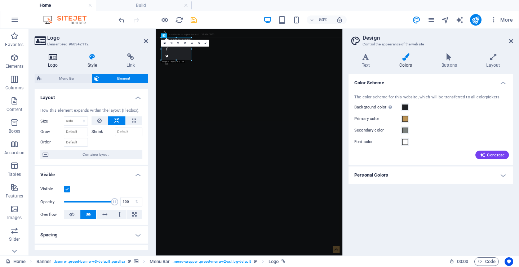
click at [53, 55] on icon at bounding box center [53, 56] width 37 height 7
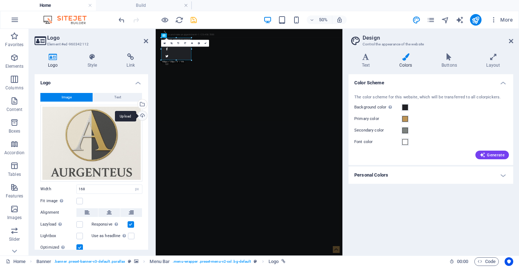
click at [143, 114] on div "Upload" at bounding box center [141, 116] width 11 height 11
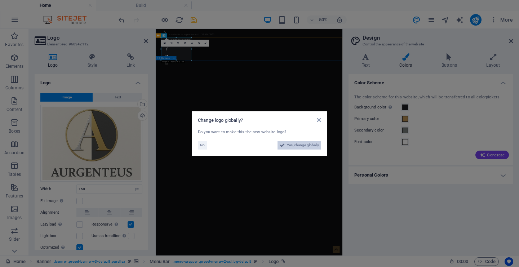
click at [289, 144] on span "Yes, change globally" at bounding box center [303, 145] width 32 height 9
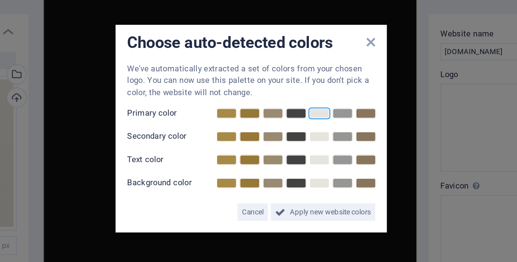
click at [287, 121] on link at bounding box center [292, 124] width 11 height 6
click at [276, 121] on link at bounding box center [281, 124] width 11 height 6
click at [287, 132] on link at bounding box center [292, 135] width 11 height 6
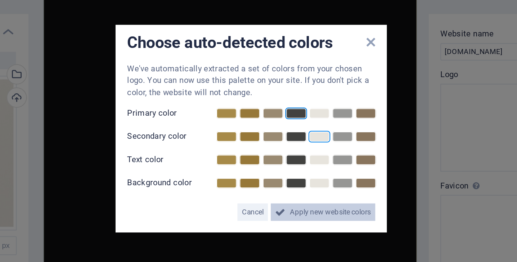
click at [278, 168] on span "Apply new website colors" at bounding box center [298, 172] width 40 height 9
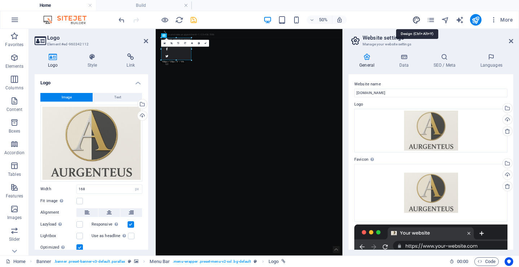
click at [416, 20] on icon "design" at bounding box center [416, 20] width 8 height 8
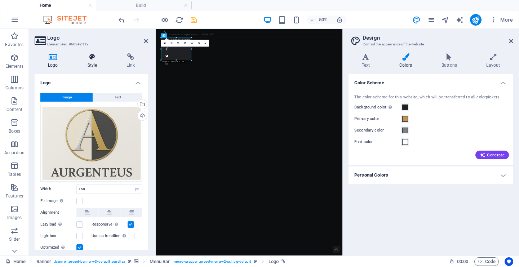
click at [93, 62] on h4 "Style" at bounding box center [93, 60] width 39 height 15
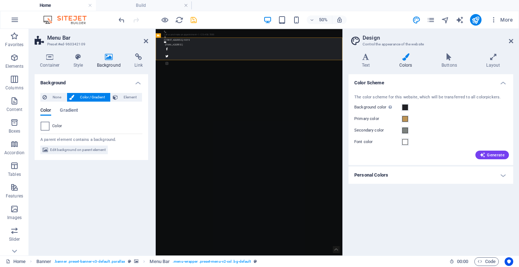
click at [44, 127] on span at bounding box center [45, 126] width 8 height 8
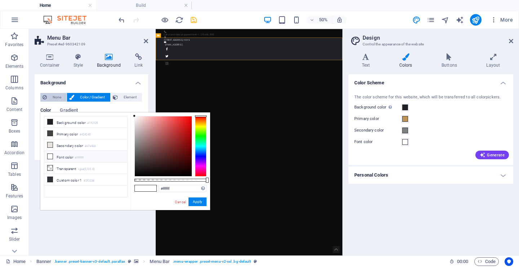
click at [50, 97] on span "None" at bounding box center [56, 97] width 15 height 9
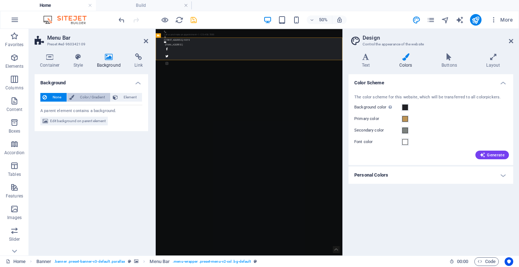
click at [84, 98] on span "Color / Gradient" at bounding box center [92, 97] width 32 height 9
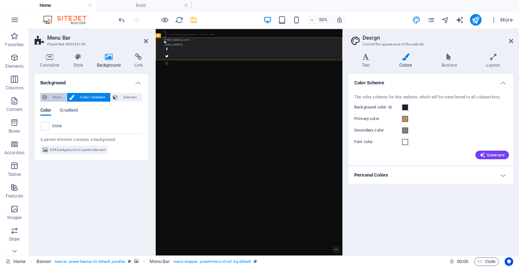
click at [53, 98] on span "None" at bounding box center [56, 97] width 15 height 9
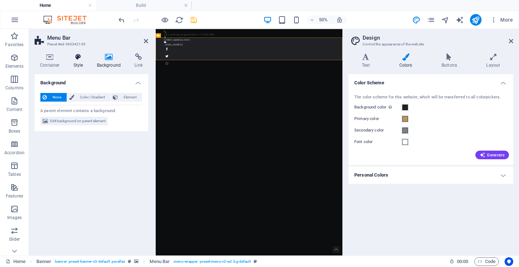
click at [80, 61] on h4 "Style" at bounding box center [79, 60] width 23 height 15
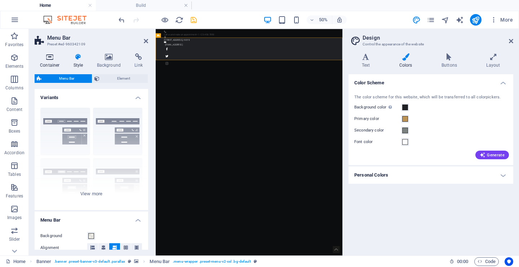
click at [52, 59] on icon at bounding box center [50, 56] width 31 height 7
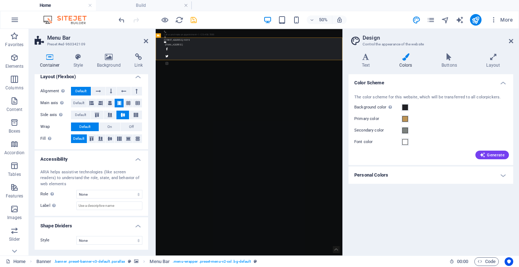
scroll to position [103, 0]
click at [80, 63] on h4 "Style" at bounding box center [79, 60] width 23 height 15
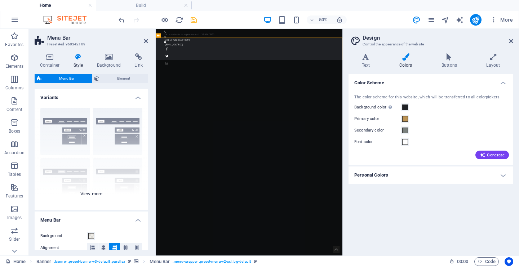
scroll to position [110, 0]
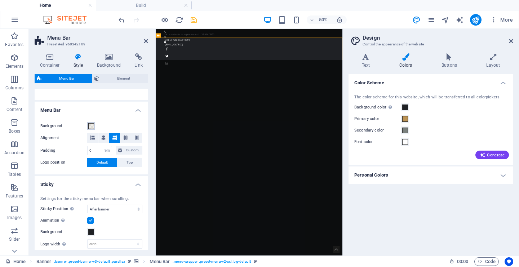
click at [92, 129] on button "Background" at bounding box center [91, 126] width 8 height 8
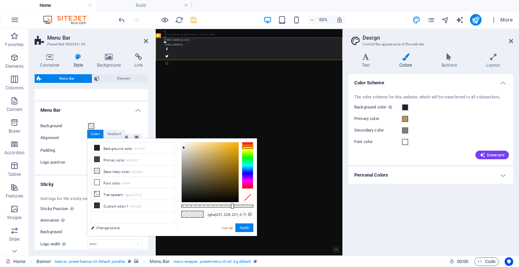
click at [108, 115] on div "Background Alignment Padding 0 px rem % vh vw Custom Custom 0 px rem % vh vw 0 …" at bounding box center [91, 145] width 116 height 60
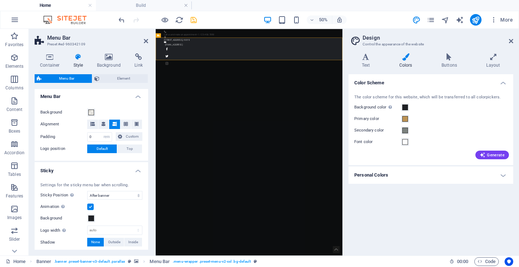
scroll to position [93, 0]
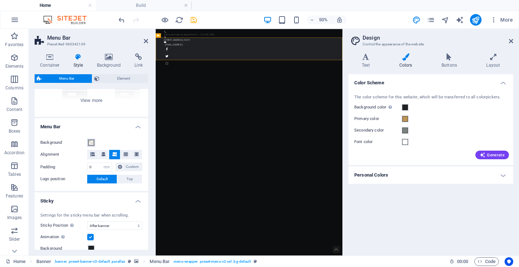
click at [91, 142] on span at bounding box center [91, 143] width 6 height 6
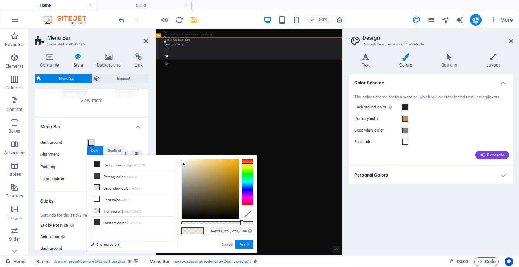
type input "#e7e4dd"
drag, startPoint x: 232, startPoint y: 223, endPoint x: 256, endPoint y: 223, distance: 23.4
click at [256, 223] on div "#e7e4dd Supported formats #0852ed rgb(8, 82, 237) rgba(8, 82, 237, 90%) hsv(221…" at bounding box center [217, 256] width 80 height 202
click at [245, 243] on button "Apply" at bounding box center [244, 244] width 18 height 9
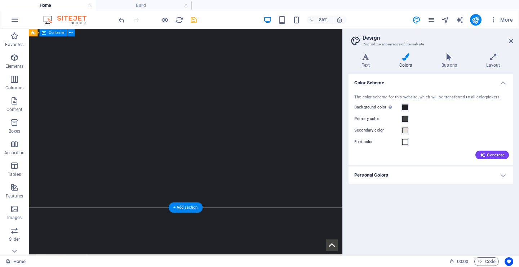
scroll to position [61, 0]
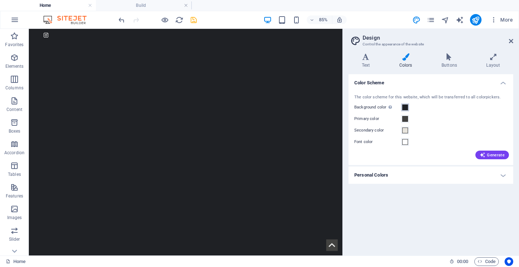
click at [404, 108] on span at bounding box center [405, 107] width 6 height 6
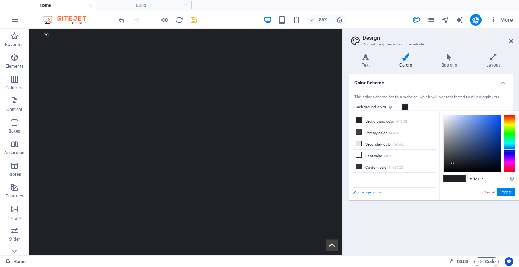
click at [370, 193] on link "Change colors" at bounding box center [391, 192] width 84 height 9
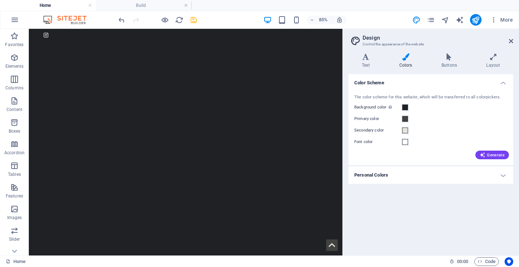
click at [381, 179] on h4 "Personal Colors" at bounding box center [430, 174] width 165 height 17
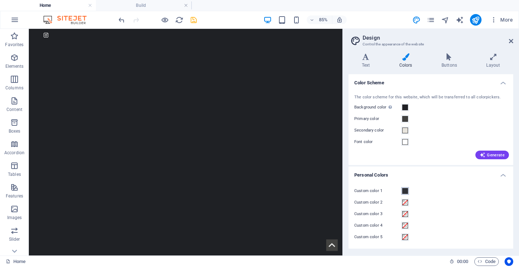
click at [404, 190] on span at bounding box center [405, 191] width 6 height 6
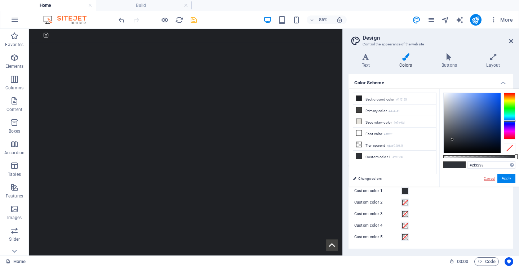
click at [491, 178] on link "Cancel" at bounding box center [489, 178] width 13 height 5
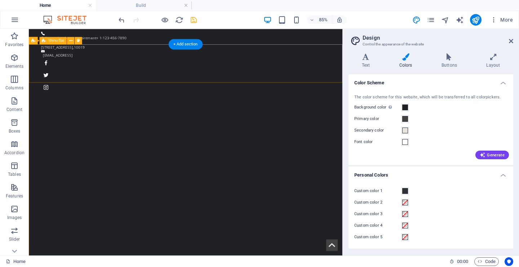
scroll to position [0, 0]
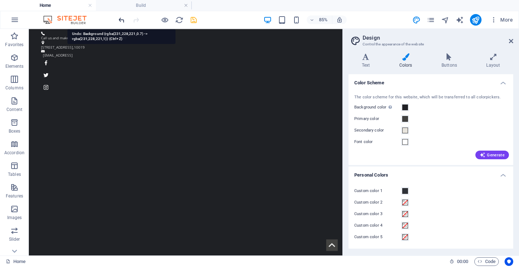
click at [120, 19] on icon "undo" at bounding box center [121, 20] width 8 height 8
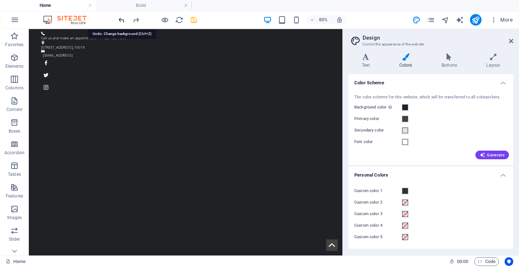
click at [120, 19] on icon "undo" at bounding box center [121, 20] width 8 height 8
click at [135, 19] on icon "redo" at bounding box center [136, 20] width 8 height 8
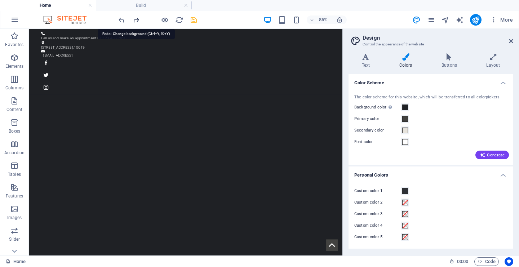
click at [135, 19] on icon "redo" at bounding box center [136, 20] width 8 height 8
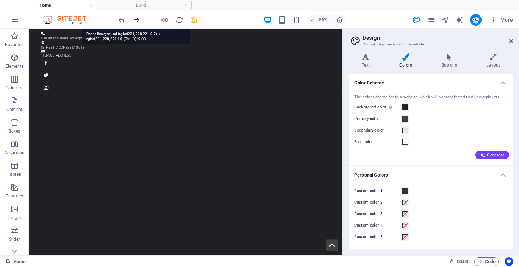
click at [135, 19] on icon "redo" at bounding box center [136, 20] width 8 height 8
click at [135, 19] on div at bounding box center [157, 20] width 81 height 12
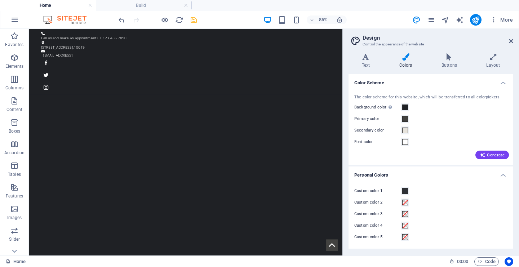
click at [135, 19] on div at bounding box center [157, 20] width 81 height 12
click at [402, 107] on span at bounding box center [405, 107] width 6 height 6
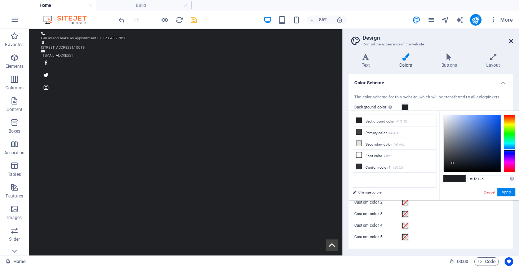
click at [510, 42] on icon at bounding box center [511, 41] width 4 height 6
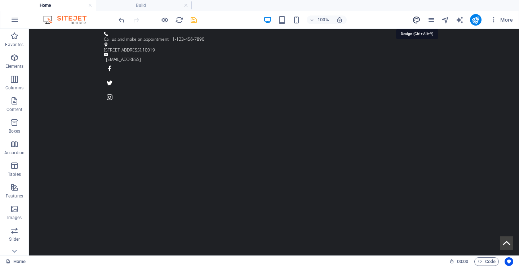
click at [415, 20] on icon "design" at bounding box center [416, 20] width 8 height 8
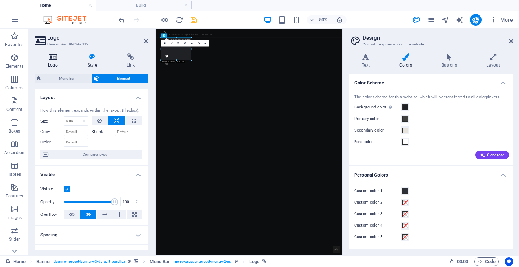
click at [53, 59] on icon at bounding box center [53, 56] width 37 height 7
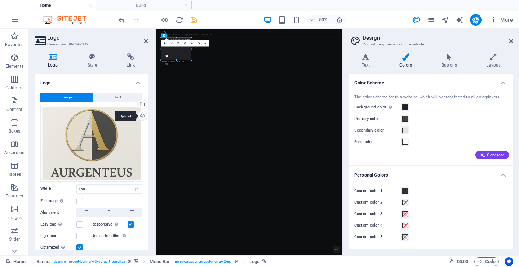
click at [141, 114] on div "Upload" at bounding box center [141, 116] width 11 height 11
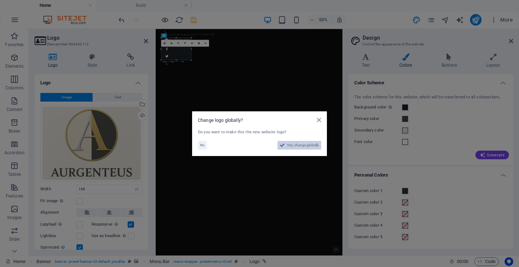
click at [308, 146] on span "Yes, change globally" at bounding box center [303, 145] width 32 height 9
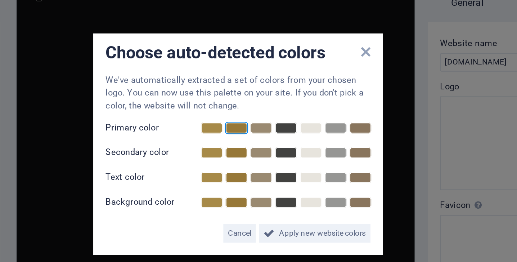
click at [253, 121] on link at bounding box center [258, 124] width 11 height 6
click at [276, 155] on link at bounding box center [281, 158] width 11 height 6
click at [287, 132] on link at bounding box center [292, 135] width 11 height 6
click at [241, 121] on link at bounding box center [246, 124] width 11 height 6
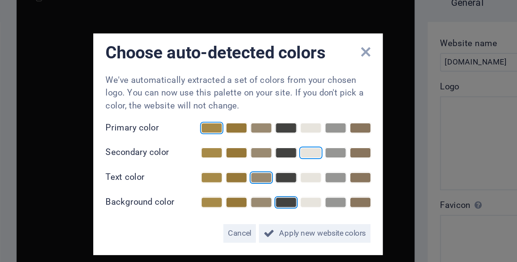
click at [264, 144] on link at bounding box center [269, 147] width 11 height 6
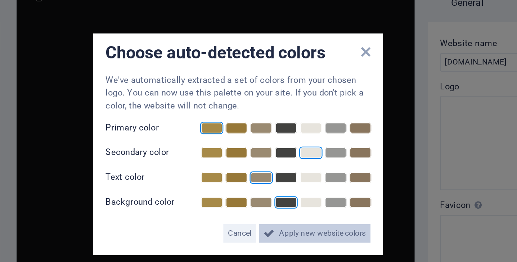
click at [278, 168] on span "Apply new website colors" at bounding box center [298, 172] width 40 height 9
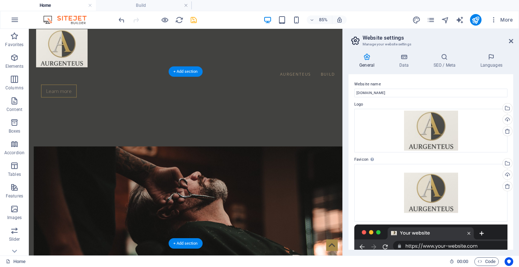
scroll to position [436, 0]
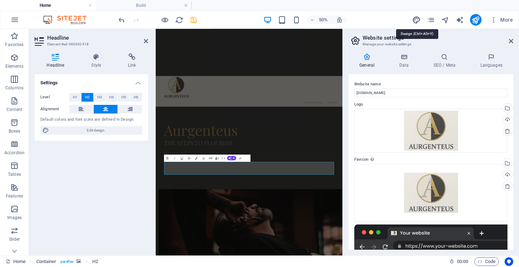
click at [414, 20] on icon "design" at bounding box center [416, 20] width 8 height 8
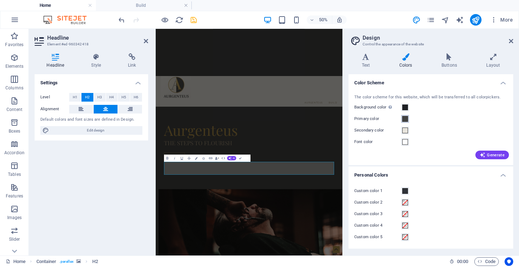
click at [405, 120] on span at bounding box center [405, 119] width 6 height 6
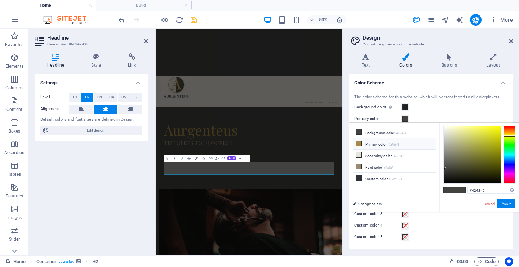
click at [358, 143] on icon at bounding box center [358, 143] width 5 height 5
type input "#a78a48"
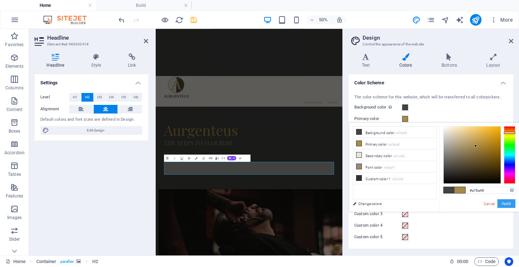
click at [508, 202] on button "Apply" at bounding box center [506, 203] width 18 height 9
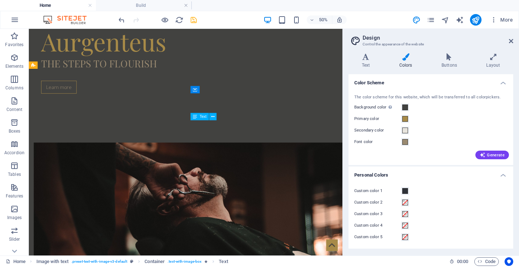
scroll to position [237, 0]
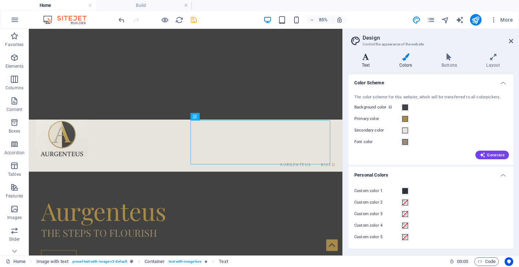
click at [364, 66] on h4 "Text" at bounding box center [366, 60] width 37 height 15
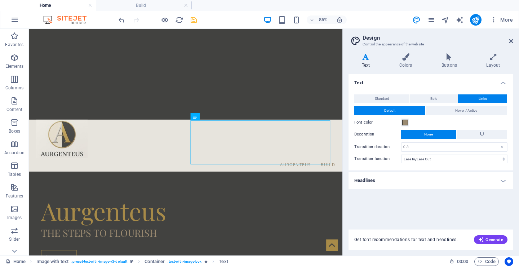
click at [408, 68] on div "Text Colors Buttons Layout Text Standard Bold Links Font color Font Open Sans F…" at bounding box center [430, 151] width 165 height 196
click at [407, 62] on h4 "Colors" at bounding box center [407, 60] width 42 height 15
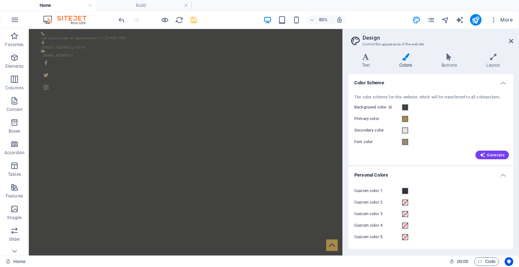
scroll to position [0, 0]
click at [405, 145] on button "Font color" at bounding box center [405, 142] width 8 height 8
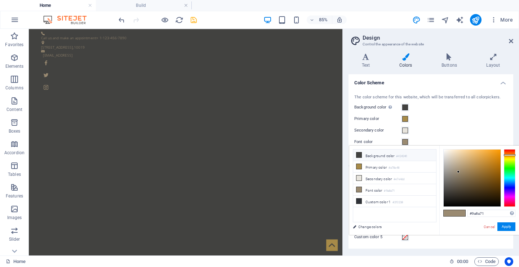
click at [357, 153] on icon at bounding box center [358, 154] width 5 height 5
type input "#424240"
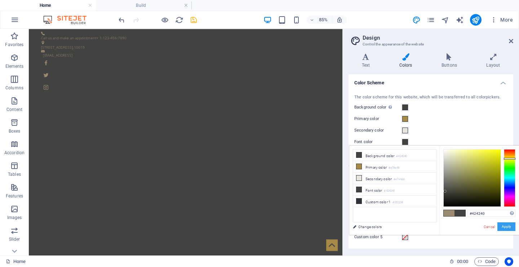
click at [512, 228] on button "Apply" at bounding box center [506, 226] width 18 height 9
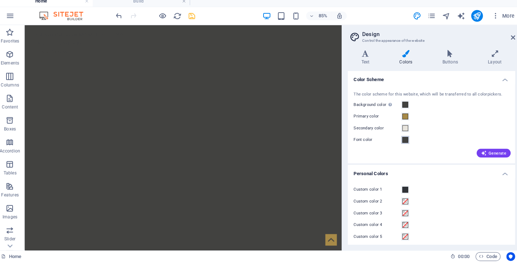
click at [399, 139] on button "Font color" at bounding box center [403, 142] width 8 height 8
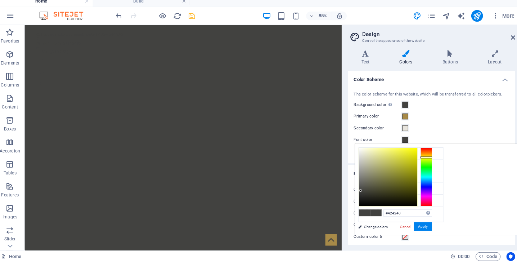
click at [416, 126] on div "Secondary color" at bounding box center [429, 130] width 153 height 9
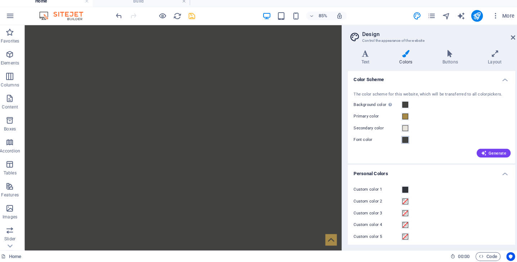
click at [401, 139] on span at bounding box center [404, 142] width 6 height 6
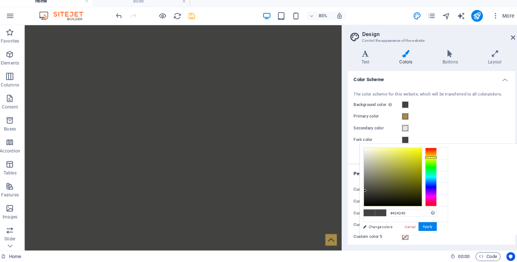
click at [428, 131] on div "The color scheme for this website, which will be transferred to all colorpicker…" at bounding box center [428, 126] width 167 height 78
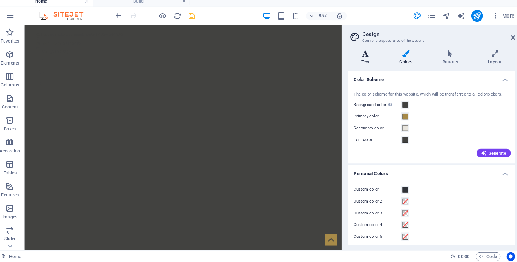
click at [353, 53] on icon at bounding box center [364, 56] width 35 height 7
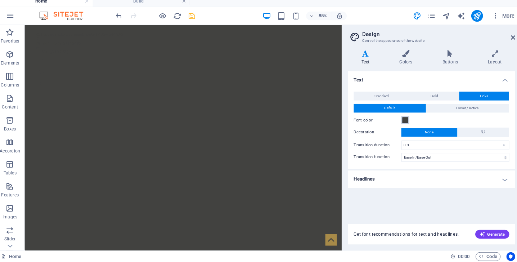
click at [401, 120] on span at bounding box center [404, 123] width 6 height 6
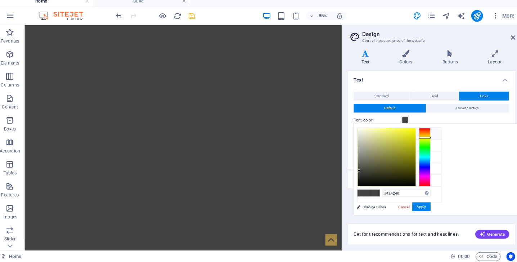
click at [408, 77] on h4 "Text" at bounding box center [429, 80] width 165 height 13
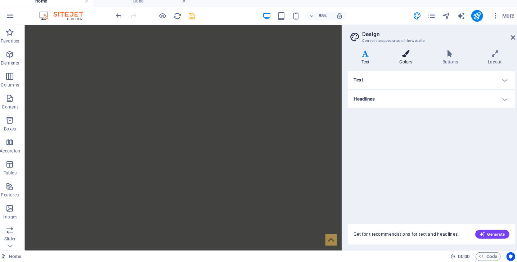
click at [396, 57] on h4 "Colors" at bounding box center [405, 60] width 42 height 15
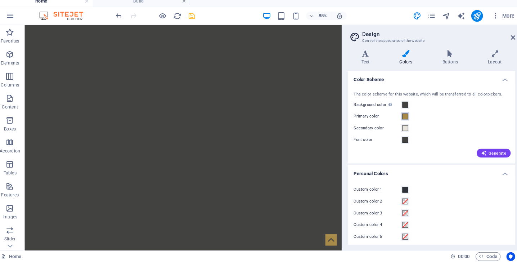
click at [401, 116] on span at bounding box center [404, 119] width 6 height 6
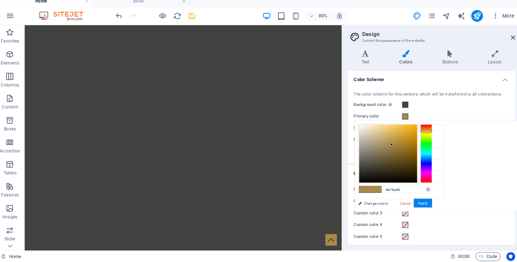
click at [401, 116] on span at bounding box center [404, 119] width 6 height 6
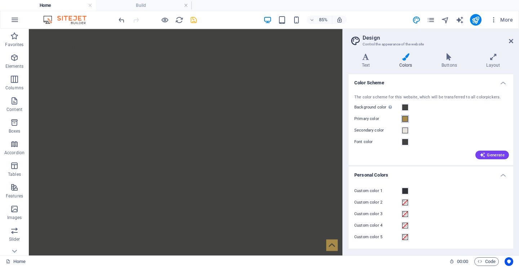
click at [406, 116] on span at bounding box center [405, 119] width 6 height 6
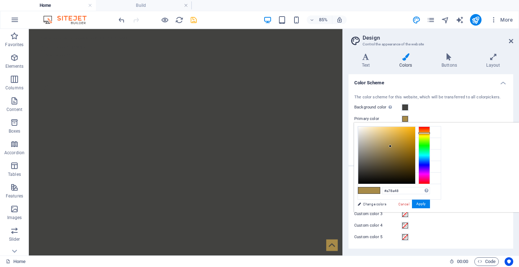
click at [406, 116] on span at bounding box center [405, 119] width 6 height 6
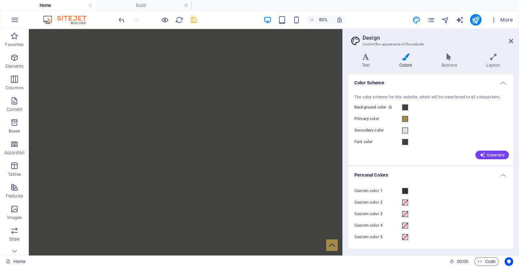
click at [401, 192] on label "Custom color 1" at bounding box center [377, 191] width 47 height 9
click at [401, 192] on button "Custom color 1" at bounding box center [405, 191] width 8 height 8
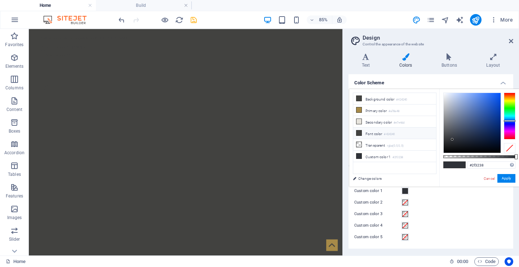
click at [359, 134] on icon at bounding box center [358, 132] width 5 height 5
type input "#424240"
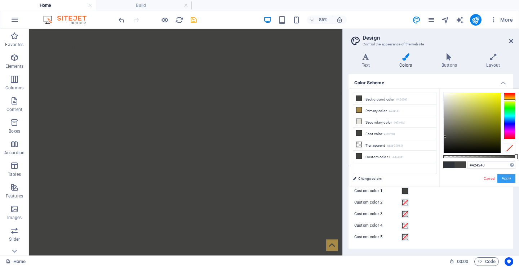
click at [503, 176] on button "Apply" at bounding box center [506, 178] width 18 height 9
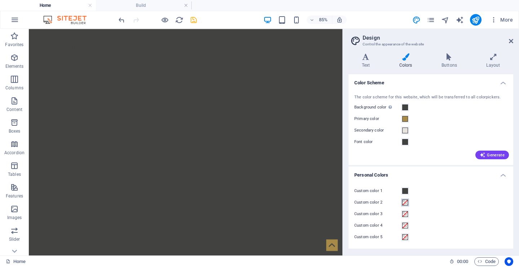
click at [404, 204] on span at bounding box center [405, 203] width 6 height 6
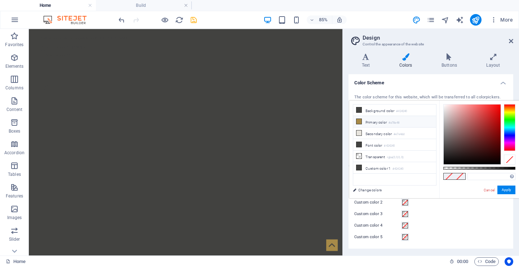
click at [360, 124] on li "Primary color #a78a48" at bounding box center [394, 122] width 83 height 12
type input "#a78a48"
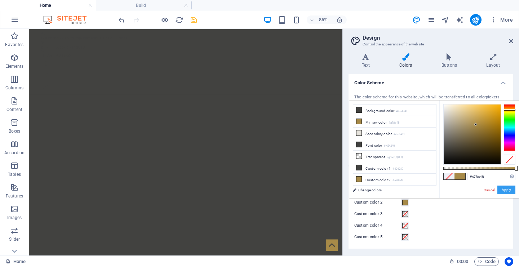
click at [509, 189] on button "Apply" at bounding box center [506, 190] width 18 height 9
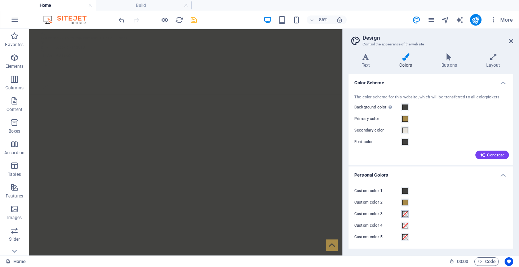
click at [404, 213] on span at bounding box center [405, 214] width 6 height 6
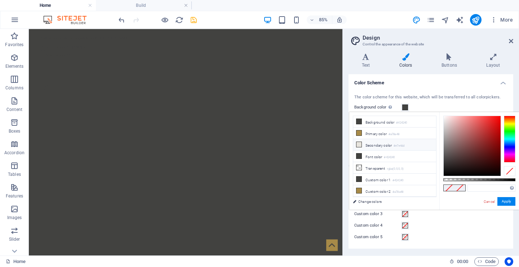
click at [360, 144] on icon at bounding box center [358, 144] width 5 height 5
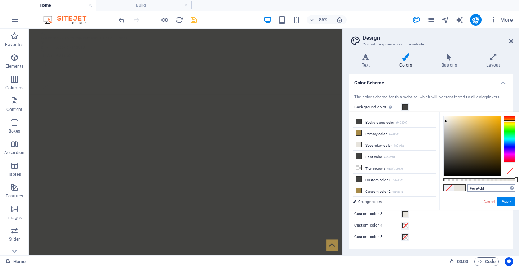
type input "#e7e4dd"
click at [506, 201] on button "Apply" at bounding box center [506, 201] width 18 height 9
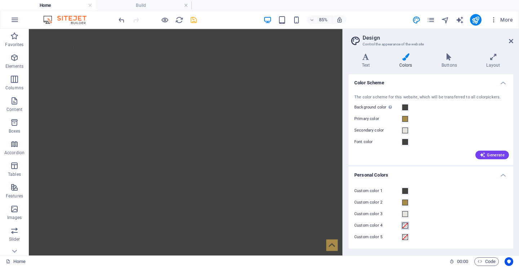
click at [403, 223] on span at bounding box center [405, 226] width 6 height 6
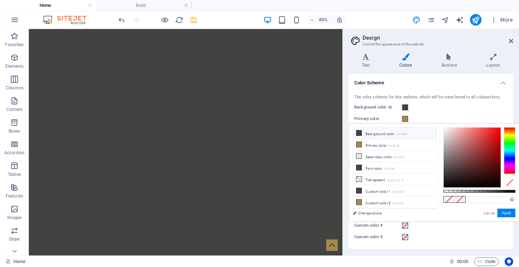
click at [357, 134] on icon at bounding box center [358, 132] width 5 height 5
type input "#424240"
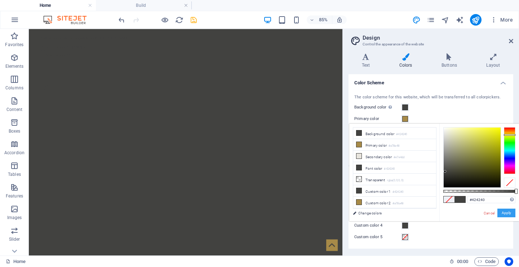
click at [510, 213] on button "Apply" at bounding box center [506, 213] width 18 height 9
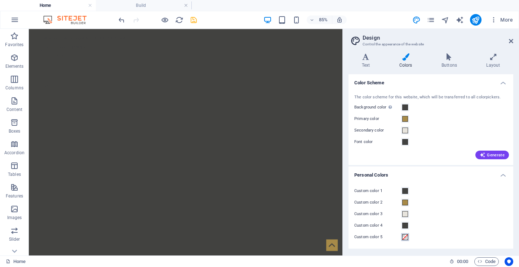
click at [403, 237] on span at bounding box center [405, 237] width 6 height 6
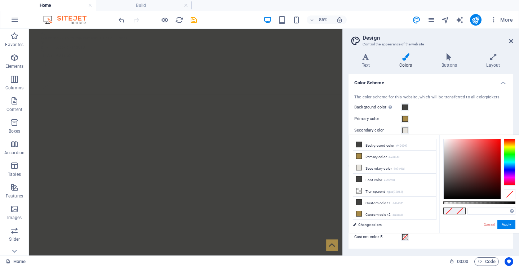
click at [438, 237] on div "Custom color 5" at bounding box center [430, 237] width 153 height 9
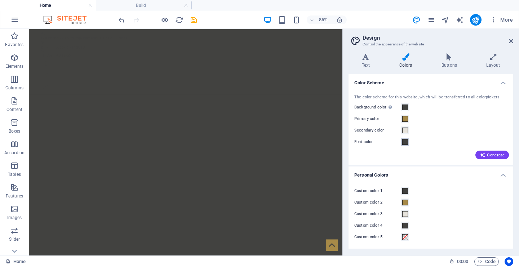
click at [403, 142] on span at bounding box center [405, 142] width 6 height 6
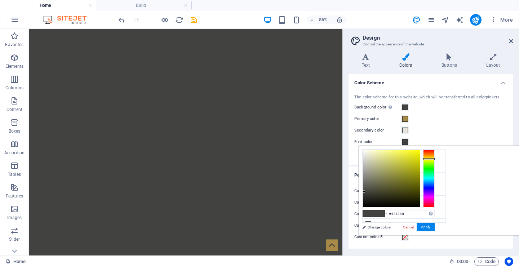
click at [426, 130] on div "Secondary color" at bounding box center [430, 130] width 153 height 9
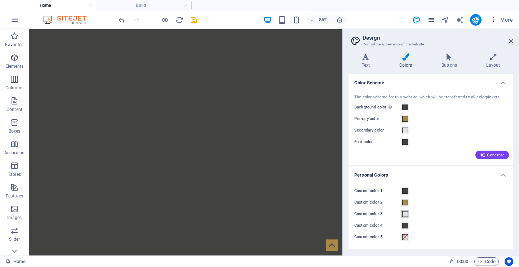
click at [405, 214] on span at bounding box center [405, 214] width 6 height 6
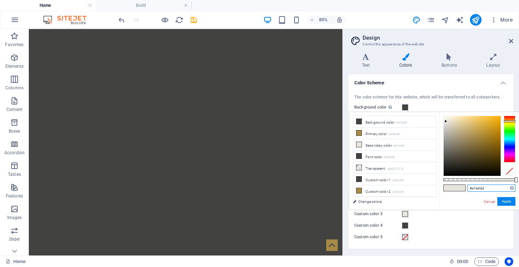
drag, startPoint x: 486, startPoint y: 187, endPoint x: 466, endPoint y: 187, distance: 19.5
click at [466, 187] on div "#e7e4dd Supported formats #0852ed rgb(8, 82, 237) rgba(8, 82, 237, 90%) hsv(221…" at bounding box center [479, 213] width 80 height 202
click at [471, 224] on div "Custom color 4" at bounding box center [430, 225] width 153 height 9
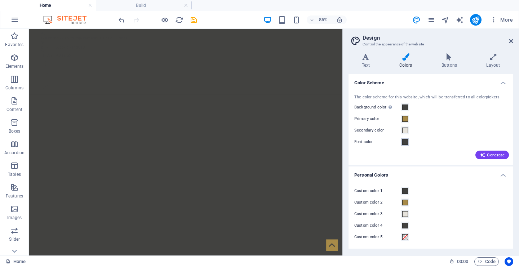
click at [404, 140] on span at bounding box center [405, 142] width 6 height 6
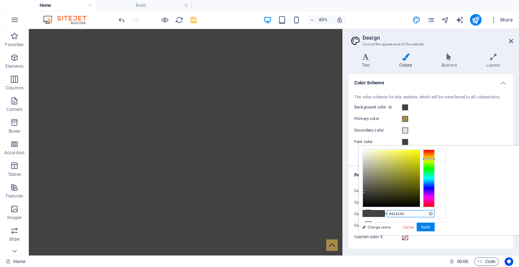
drag, startPoint x: 408, startPoint y: 213, endPoint x: 370, endPoint y: 212, distance: 38.9
click at [370, 212] on div "#424240 Supported formats #0852ed rgb(8, 82, 237) rgba(8, 82, 237, 90%) hsv(221…" at bounding box center [398, 243] width 80 height 194
click at [395, 214] on input "text" at bounding box center [410, 213] width 48 height 7
paste input "#e7e4dd"
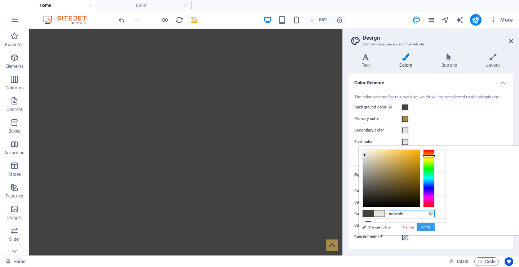
type input "#e7e4dd"
click at [427, 226] on button "Apply" at bounding box center [425, 227] width 18 height 9
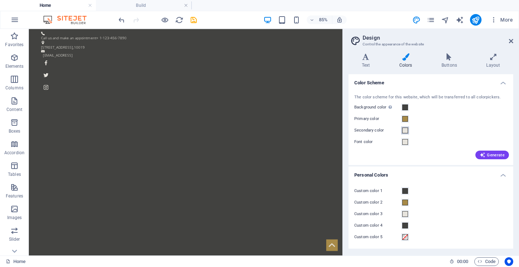
click at [404, 131] on span at bounding box center [405, 131] width 6 height 6
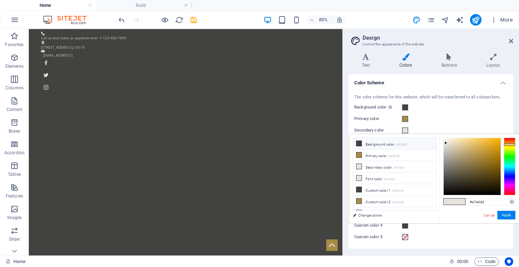
click at [359, 144] on icon at bounding box center [358, 143] width 5 height 5
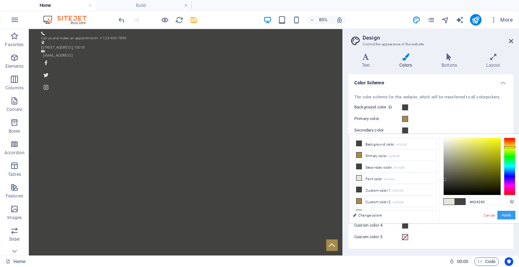
click at [507, 215] on button "Apply" at bounding box center [506, 215] width 18 height 9
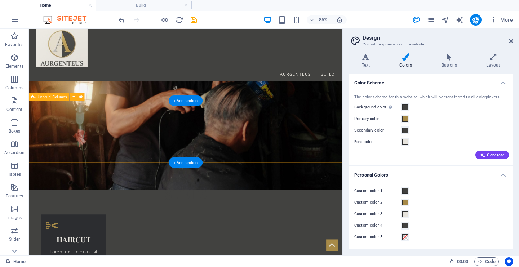
scroll to position [1089, 0]
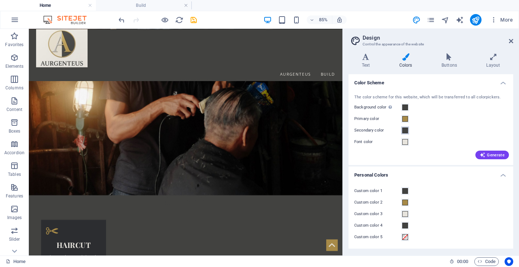
click at [405, 133] on span at bounding box center [405, 131] width 6 height 6
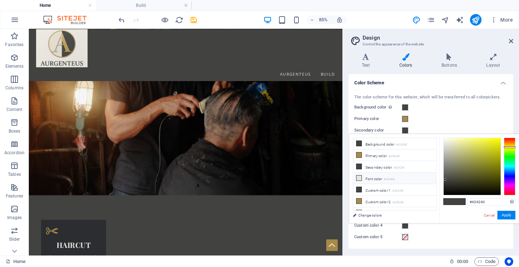
click at [359, 178] on icon at bounding box center [358, 177] width 5 height 5
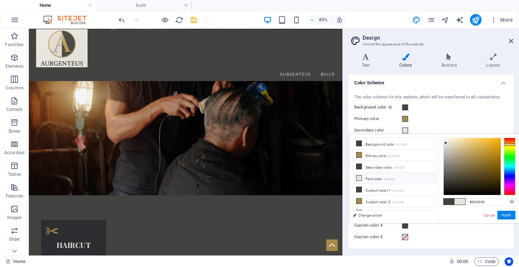
type input "#e7e4dd"
click at [509, 215] on button "Apply" at bounding box center [506, 215] width 18 height 9
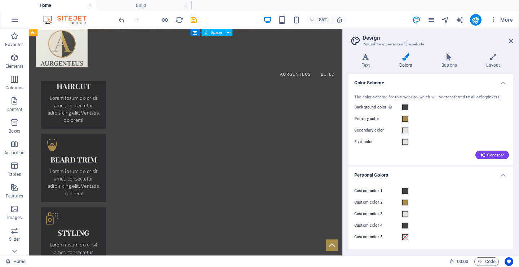
scroll to position [1190, 0]
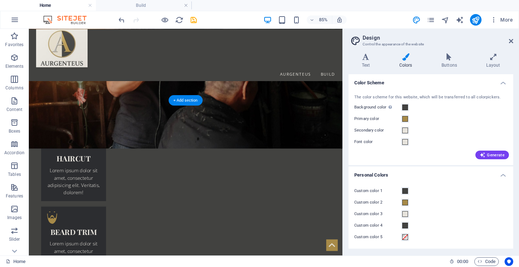
select select "footer"
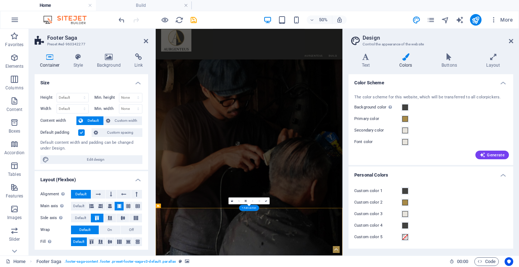
scroll to position [1103, 0]
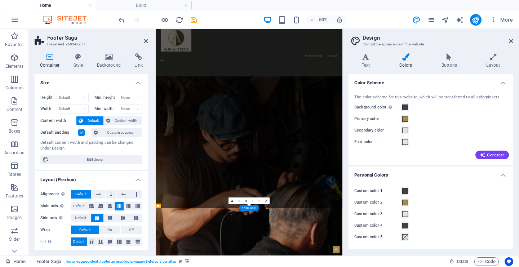
select select "rem"
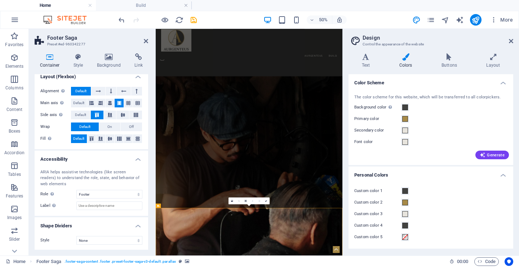
scroll to position [103, 0]
click at [78, 59] on icon at bounding box center [78, 56] width 21 height 7
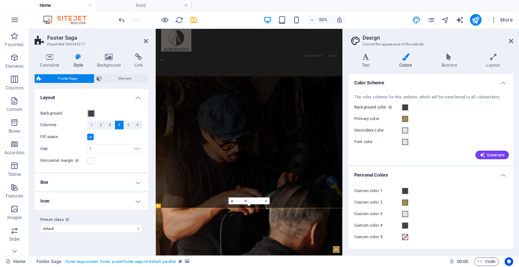
click at [90, 115] on span at bounding box center [91, 114] width 6 height 6
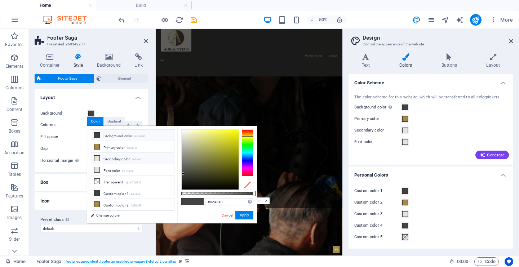
click at [98, 160] on icon at bounding box center [96, 158] width 5 height 5
type input "#e7e4dd"
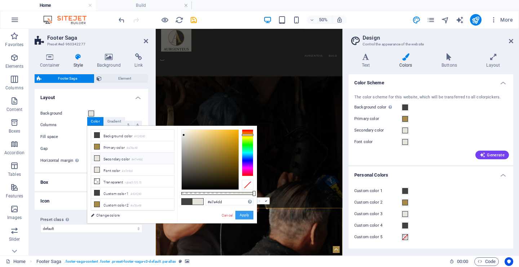
click at [243, 215] on button "Apply" at bounding box center [244, 215] width 18 height 9
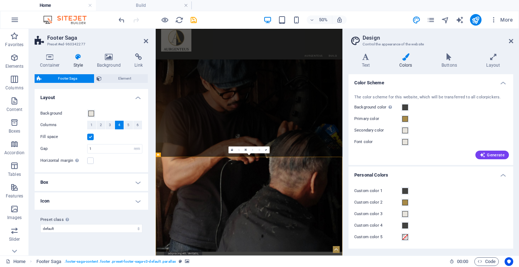
scroll to position [1206, 0]
click at [91, 114] on span at bounding box center [91, 114] width 6 height 6
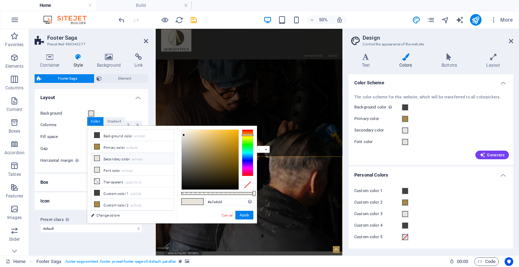
click at [112, 107] on div "Background Columns 1 2 3 4 5 6 Fill space Gap 1 rem px % vh vw Horizontal margi…" at bounding box center [91, 137] width 116 height 70
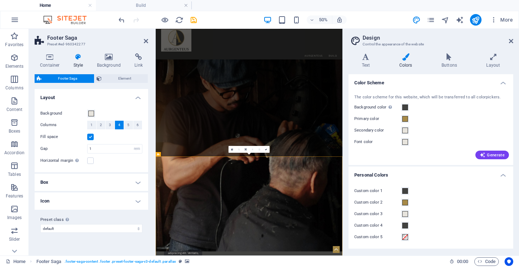
click at [111, 60] on icon at bounding box center [108, 56] width 35 height 7
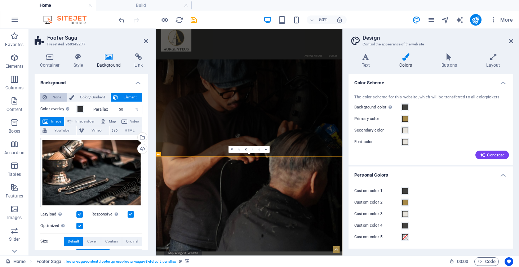
click at [56, 97] on span "None" at bounding box center [56, 97] width 15 height 9
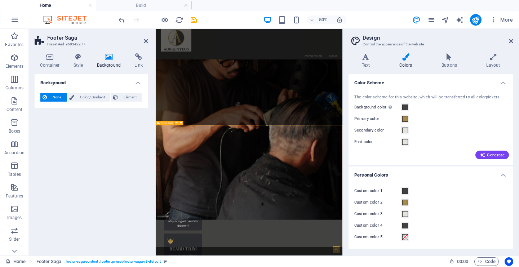
scroll to position [1269, 0]
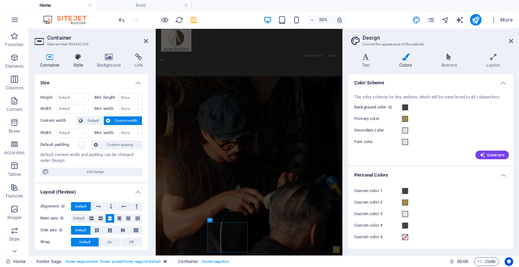
click at [77, 62] on h4 "Style" at bounding box center [79, 60] width 23 height 15
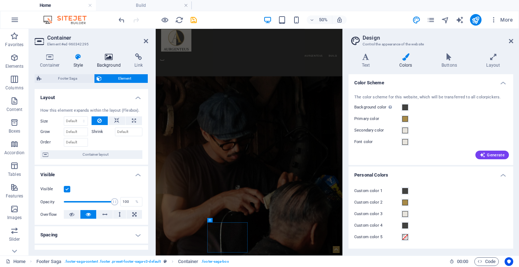
click at [114, 58] on icon at bounding box center [108, 56] width 35 height 7
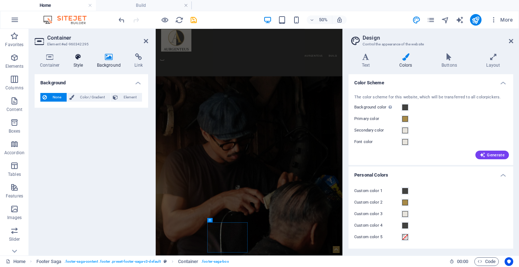
click at [74, 61] on h4 "Style" at bounding box center [79, 60] width 23 height 15
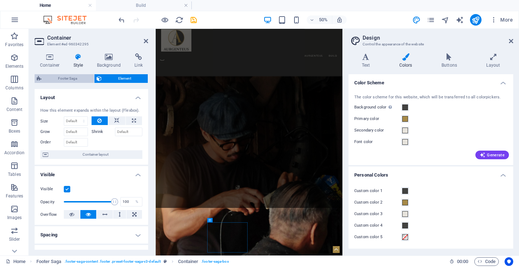
scroll to position [0, 0]
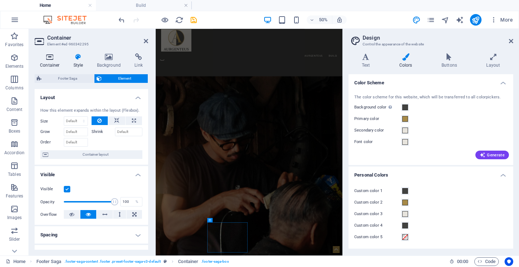
click at [52, 64] on h4 "Container" at bounding box center [51, 60] width 33 height 15
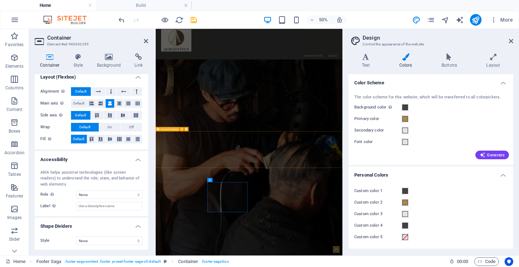
scroll to position [1184, 0]
click at [72, 54] on icon at bounding box center [78, 56] width 21 height 7
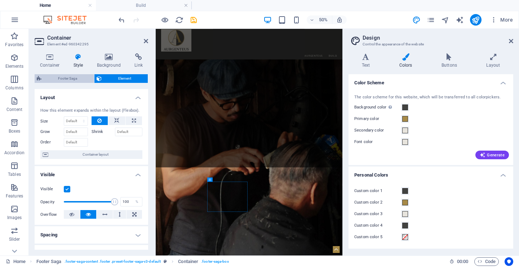
click at [75, 76] on span "Footer Saga" at bounding box center [68, 78] width 48 height 9
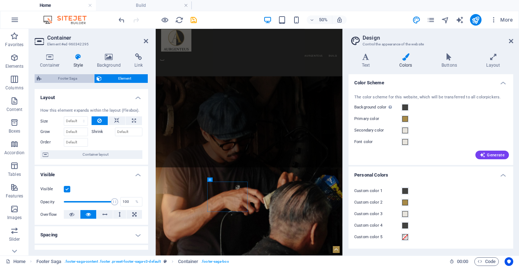
select select "rem"
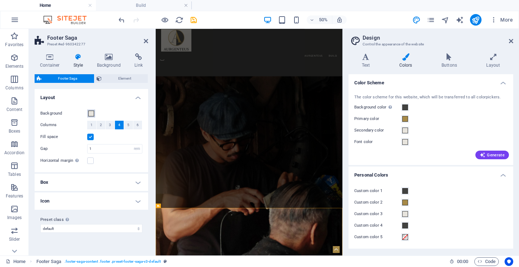
click at [93, 113] on span at bounding box center [91, 114] width 6 height 6
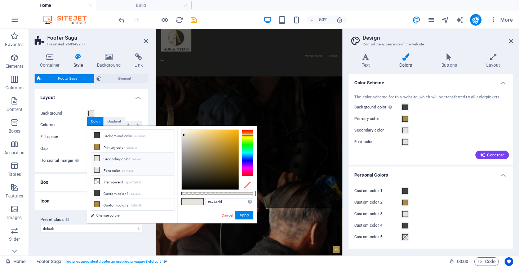
click at [98, 169] on icon at bounding box center [96, 169] width 5 height 5
click at [98, 160] on icon at bounding box center [96, 158] width 5 height 5
click at [246, 213] on button "Apply" at bounding box center [244, 215] width 18 height 9
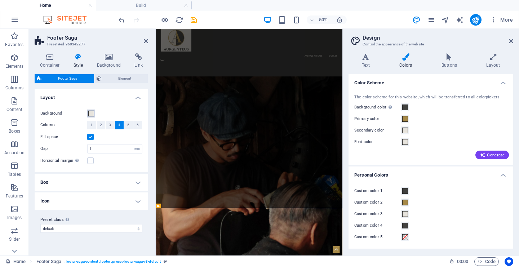
click at [92, 115] on span at bounding box center [91, 114] width 6 height 6
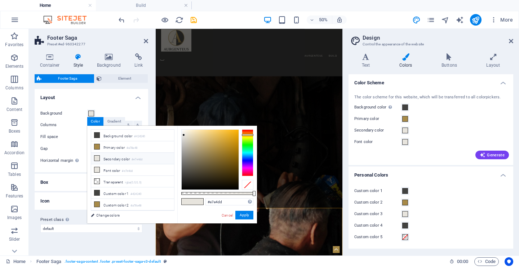
click at [94, 99] on h4 "Layout" at bounding box center [91, 95] width 113 height 13
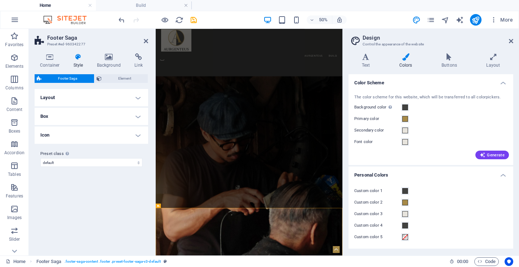
click at [94, 99] on h4 "Layout" at bounding box center [91, 97] width 113 height 17
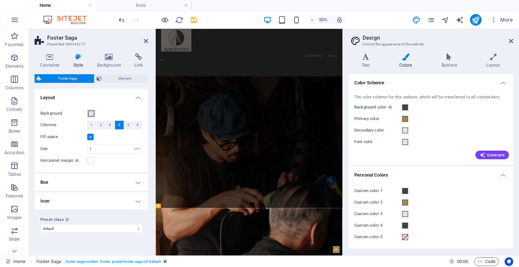
click at [91, 115] on span at bounding box center [91, 114] width 6 height 6
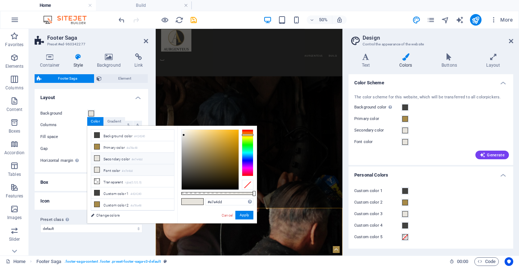
click at [97, 169] on icon at bounding box center [96, 169] width 5 height 5
click at [242, 215] on button "Apply" at bounding box center [244, 215] width 18 height 9
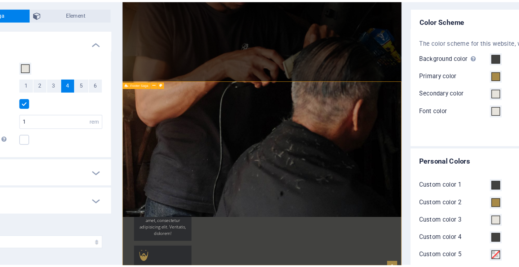
scroll to position [1265, 0]
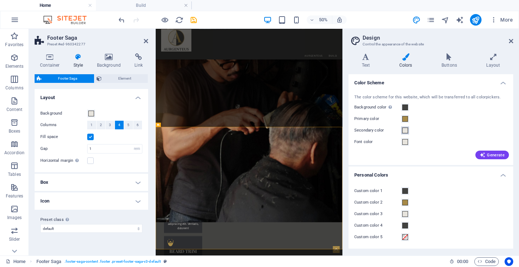
click at [405, 130] on span at bounding box center [405, 131] width 6 height 6
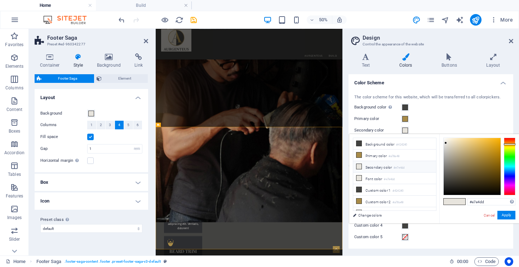
click at [395, 166] on small "#e7e4dd" at bounding box center [398, 167] width 11 height 5
drag, startPoint x: 487, startPoint y: 202, endPoint x: 466, endPoint y: 202, distance: 20.9
click at [466, 202] on div "#e7e4dd Supported formats #0852ed rgb(8, 82, 237) rgba(8, 82, 237, 90%) hsv(221…" at bounding box center [479, 231] width 80 height 194
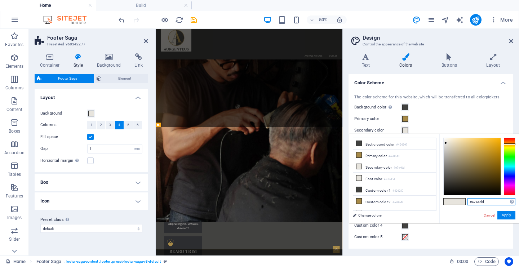
click at [490, 215] on link "Cancel" at bounding box center [489, 215] width 13 height 5
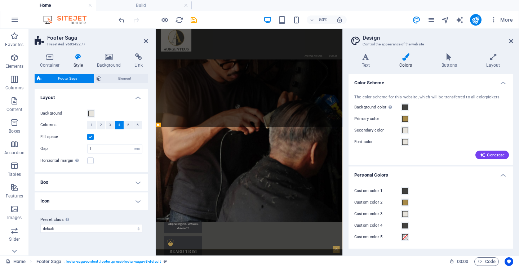
click at [113, 68] on div "Container Style Background Link Size Height Default px rem % vh vw Min. height …" at bounding box center [91, 151] width 113 height 196
click at [109, 60] on icon at bounding box center [108, 56] width 35 height 7
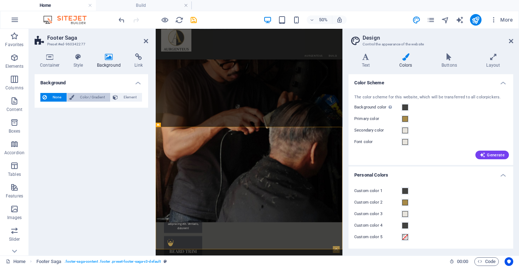
click at [96, 96] on span "Color / Gradient" at bounding box center [92, 97] width 32 height 9
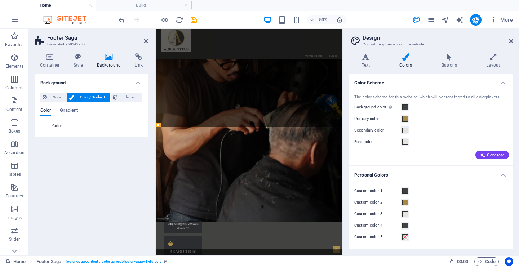
click at [46, 127] on span at bounding box center [45, 126] width 8 height 8
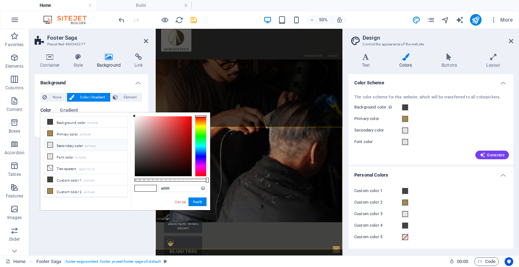
click at [53, 146] on li "Secondary color #e7e4dd" at bounding box center [85, 145] width 83 height 12
type input "#e7e4dd"
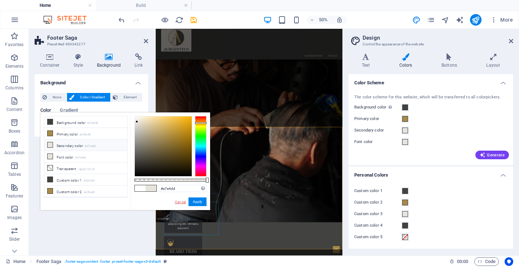
click at [180, 201] on link "Cancel" at bounding box center [180, 201] width 13 height 5
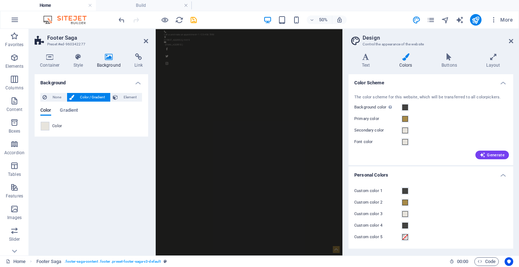
scroll to position [0, 0]
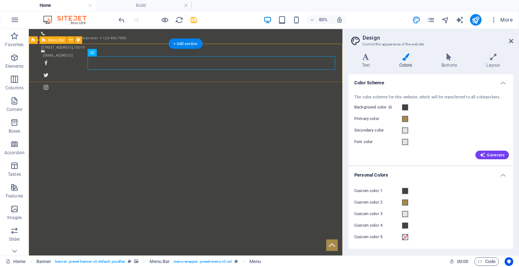
select select "rem"
select select "sticky_banner"
select select "hover_border_top"
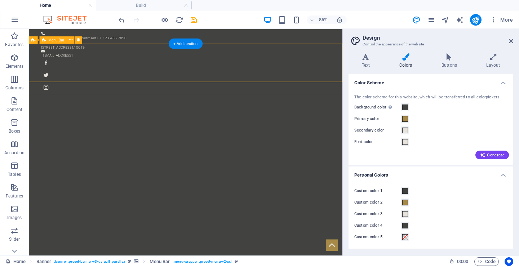
select select "px"
select select "rem"
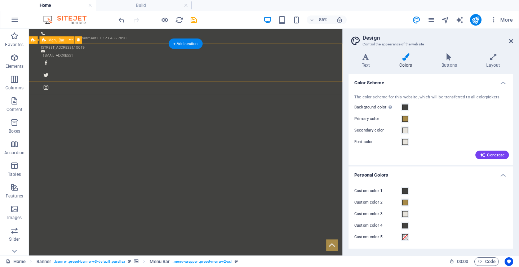
select select "400"
select select "px"
select select "%"
select select "rem"
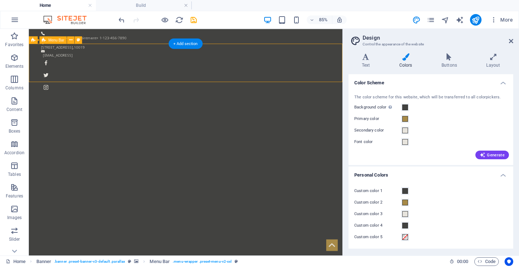
select select "px"
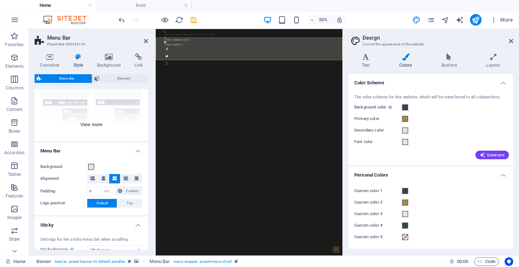
scroll to position [74, 0]
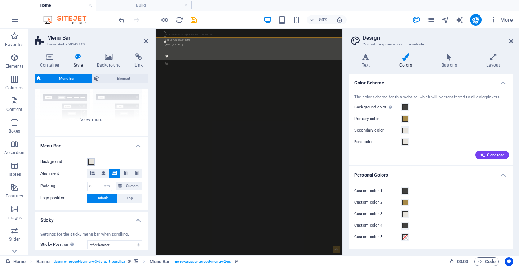
click at [90, 161] on span at bounding box center [91, 162] width 6 height 6
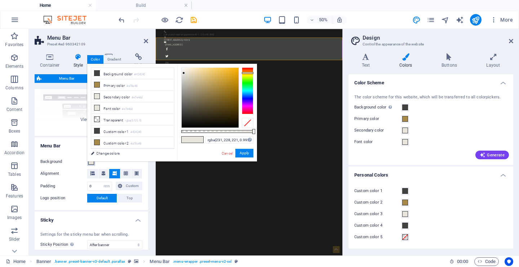
type input "#e7e4dd"
drag, startPoint x: 253, startPoint y: 130, endPoint x: 259, endPoint y: 133, distance: 6.6
click at [259, 133] on body "[DOMAIN_NAME] Home Build Favorites Elements Columns Content Boxes Accordion Tab…" at bounding box center [259, 133] width 519 height 267
click at [244, 156] on button "Apply" at bounding box center [244, 153] width 18 height 9
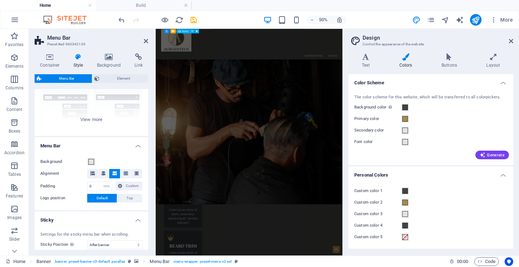
scroll to position [1275, 0]
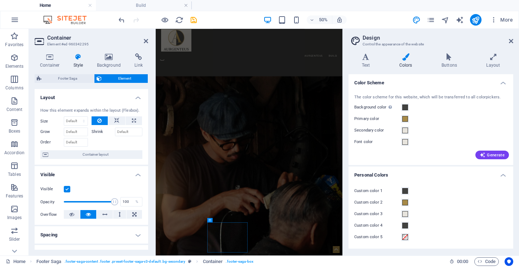
click at [67, 188] on label at bounding box center [67, 189] width 6 height 6
click at [0, 0] on input "Visible" at bounding box center [0, 0] width 0 height 0
click at [67, 188] on label at bounding box center [67, 189] width 6 height 6
click at [0, 0] on input "Visible" at bounding box center [0, 0] width 0 height 0
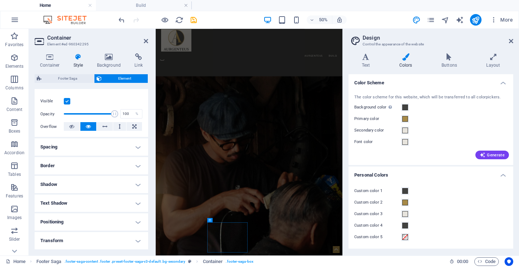
scroll to position [74, 0]
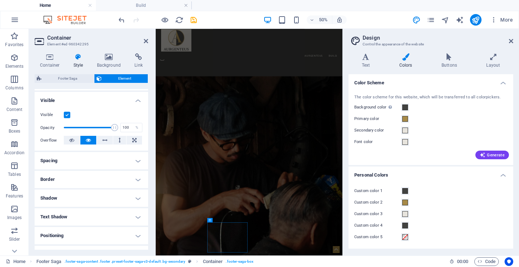
click at [76, 200] on h4 "Shadow" at bounding box center [91, 197] width 113 height 17
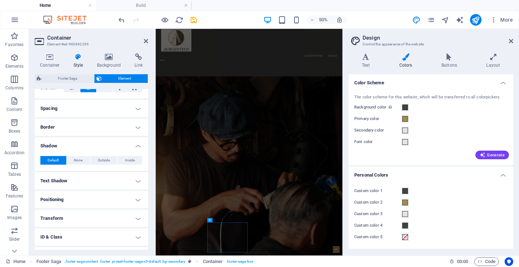
scroll to position [108, 0]
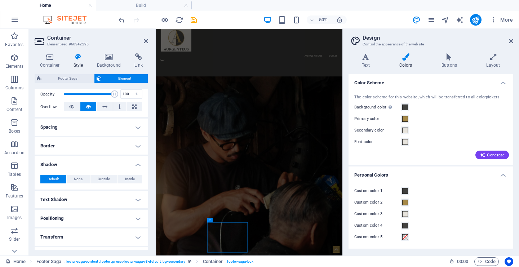
click at [76, 130] on h4 "Spacing" at bounding box center [91, 127] width 113 height 17
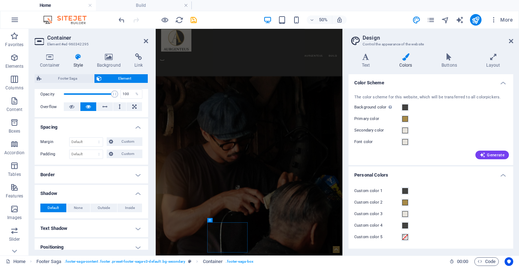
click at [78, 174] on h4 "Border" at bounding box center [91, 174] width 113 height 17
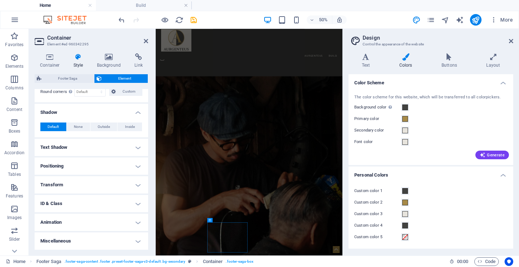
scroll to position [218, 0]
click at [78, 174] on h4 "Positioning" at bounding box center [91, 166] width 113 height 17
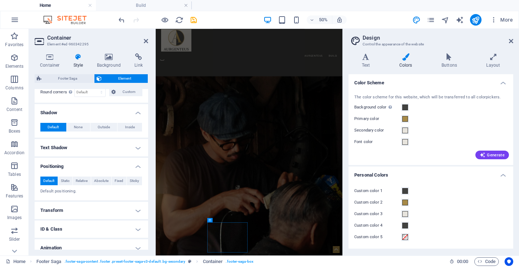
click at [77, 213] on h4 "Transform" at bounding box center [91, 210] width 113 height 17
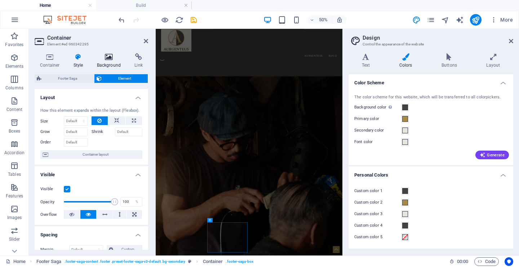
scroll to position [0, 0]
click at [110, 58] on icon at bounding box center [108, 56] width 35 height 7
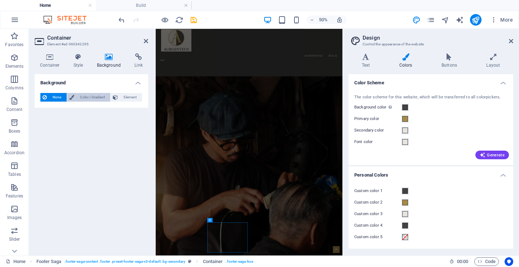
click at [93, 95] on span "Color / Gradient" at bounding box center [92, 97] width 32 height 9
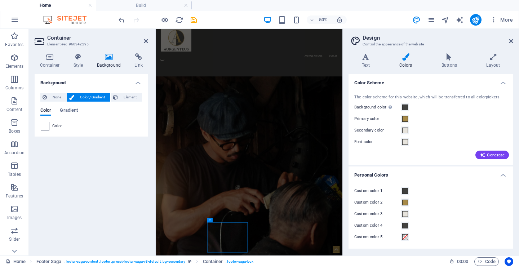
click at [47, 126] on span at bounding box center [45, 126] width 8 height 8
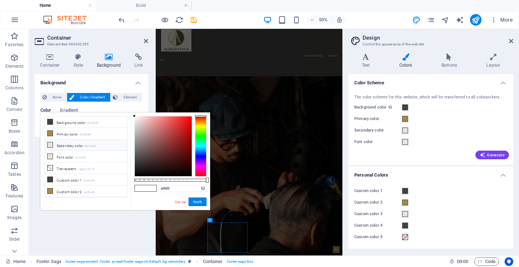
click at [51, 145] on icon at bounding box center [50, 144] width 5 height 5
type input "#e7e4dd"
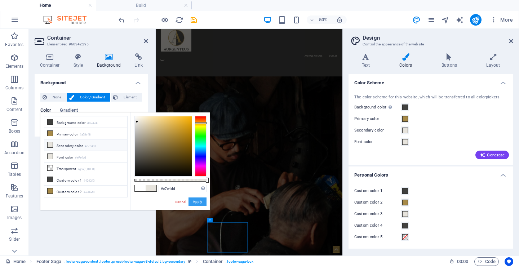
click at [199, 202] on button "Apply" at bounding box center [197, 201] width 18 height 9
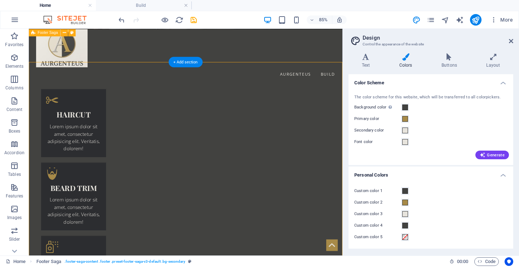
scroll to position [1235, 0]
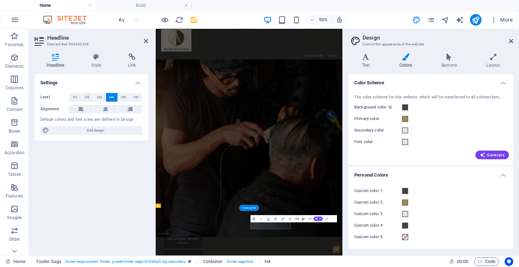
scroll to position [1103, 0]
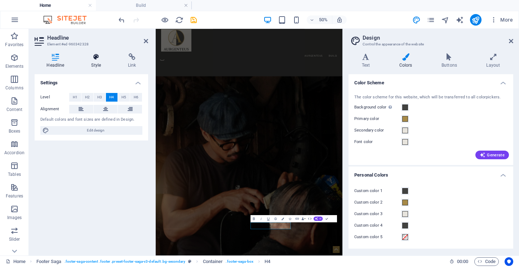
click at [97, 64] on h4 "Style" at bounding box center [97, 60] width 37 height 15
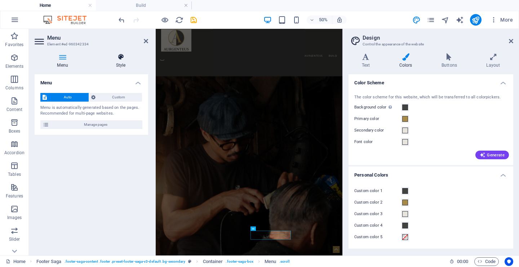
click at [114, 55] on icon at bounding box center [120, 56] width 55 height 7
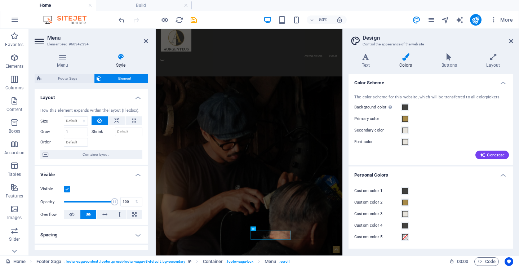
scroll to position [0, 0]
drag, startPoint x: 113, startPoint y: 199, endPoint x: 119, endPoint y: 200, distance: 5.8
click at [119, 200] on div "Opacity 100 %" at bounding box center [91, 201] width 102 height 11
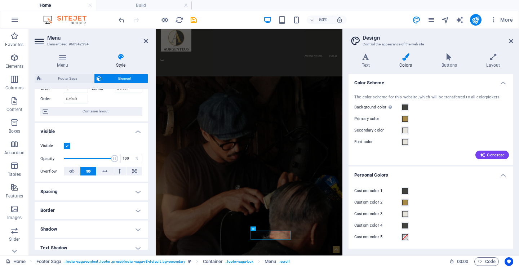
scroll to position [23, 0]
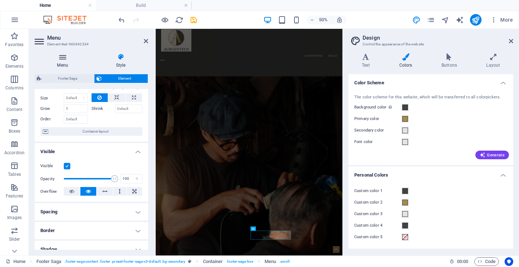
click at [61, 63] on h4 "Menu" at bounding box center [64, 60] width 59 height 15
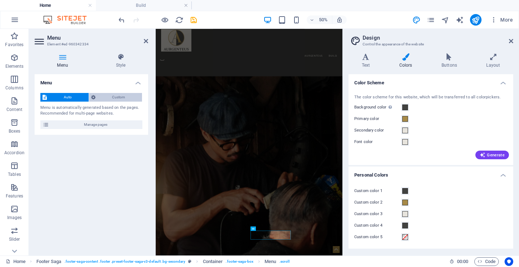
click at [103, 93] on span "Custom" at bounding box center [119, 97] width 43 height 9
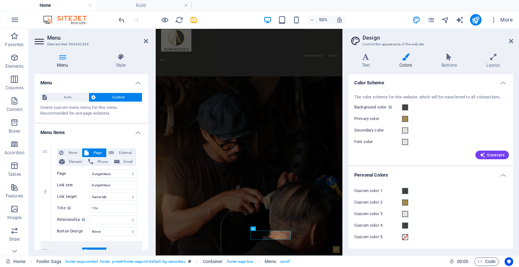
scroll to position [0, 0]
click at [147, 39] on icon at bounding box center [146, 41] width 4 height 6
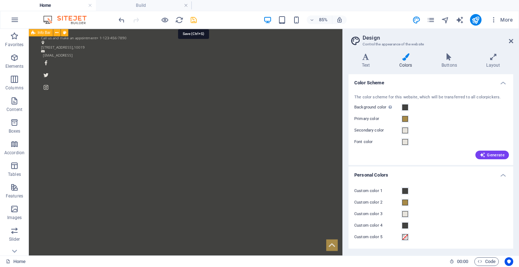
click at [195, 18] on icon "save" at bounding box center [193, 20] width 8 height 8
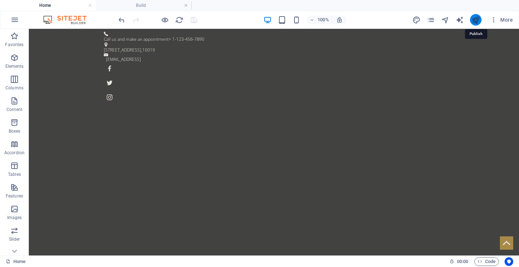
click at [475, 19] on icon "publish" at bounding box center [475, 20] width 8 height 8
